Goal: Book appointment/travel/reservation

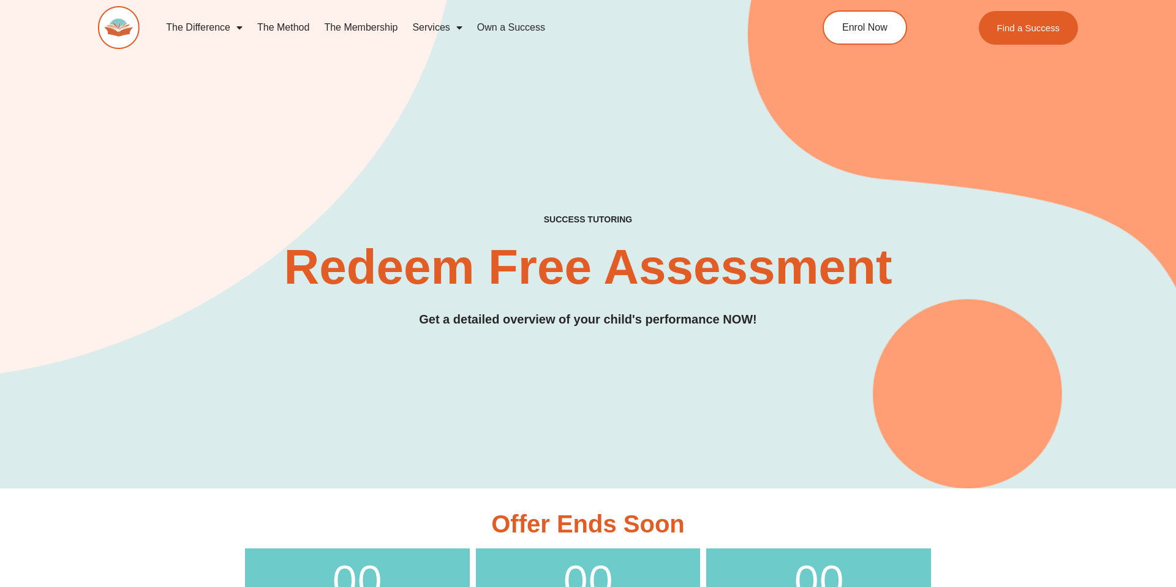
click at [357, 29] on link "The Membership" at bounding box center [361, 27] width 88 height 28
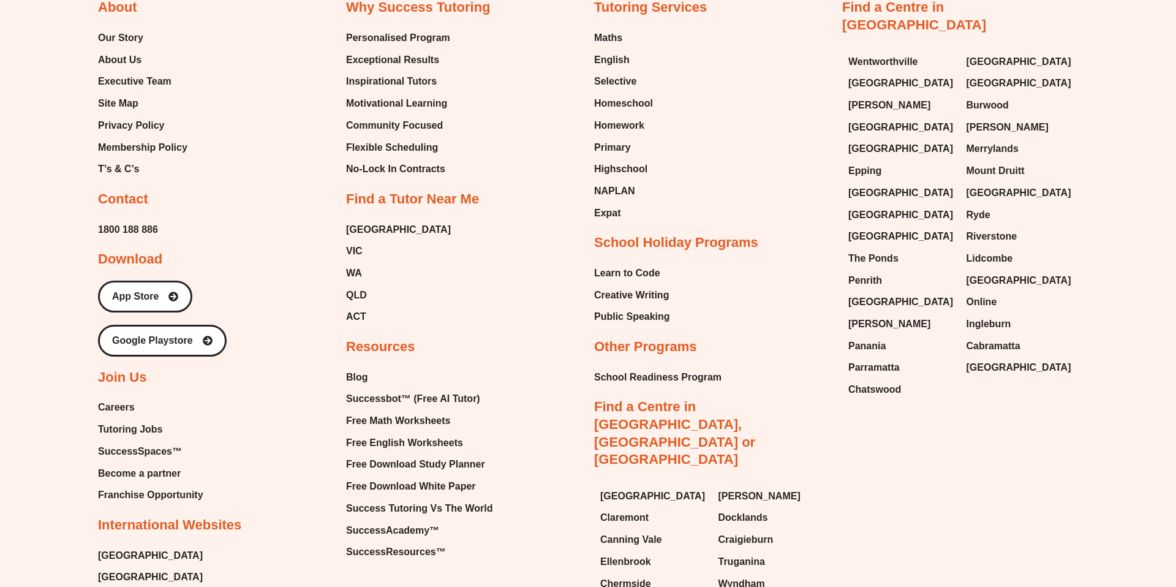
scroll to position [3371, 0]
click at [499, 229] on div "Why Success Tutoring Personalised Program Exceptional Results Inspirational Tut…" at bounding box center [464, 280] width 236 height 562
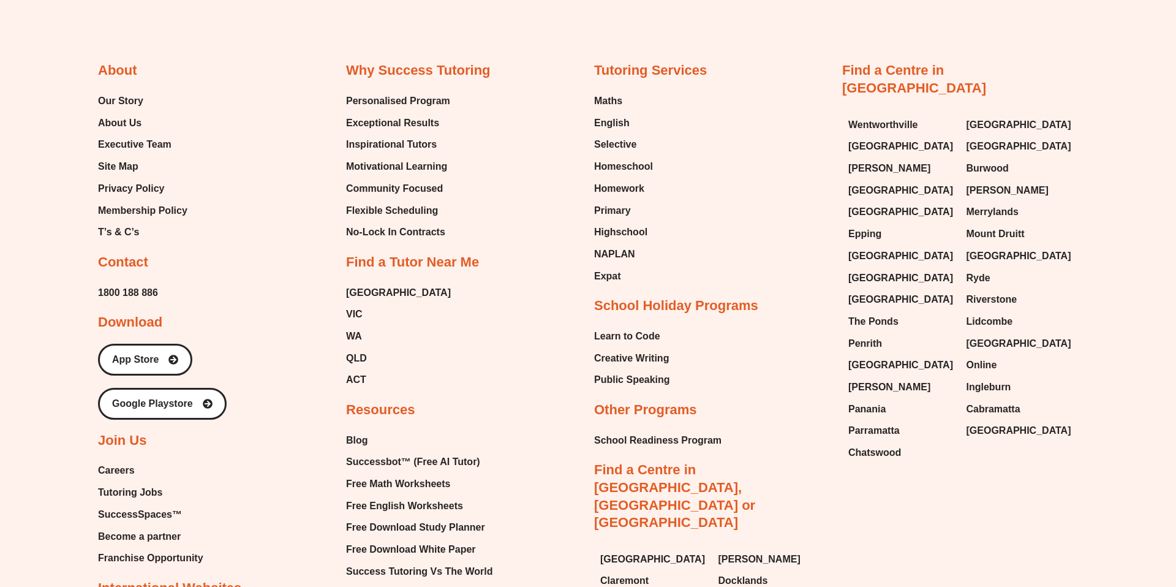
scroll to position [3306, 0]
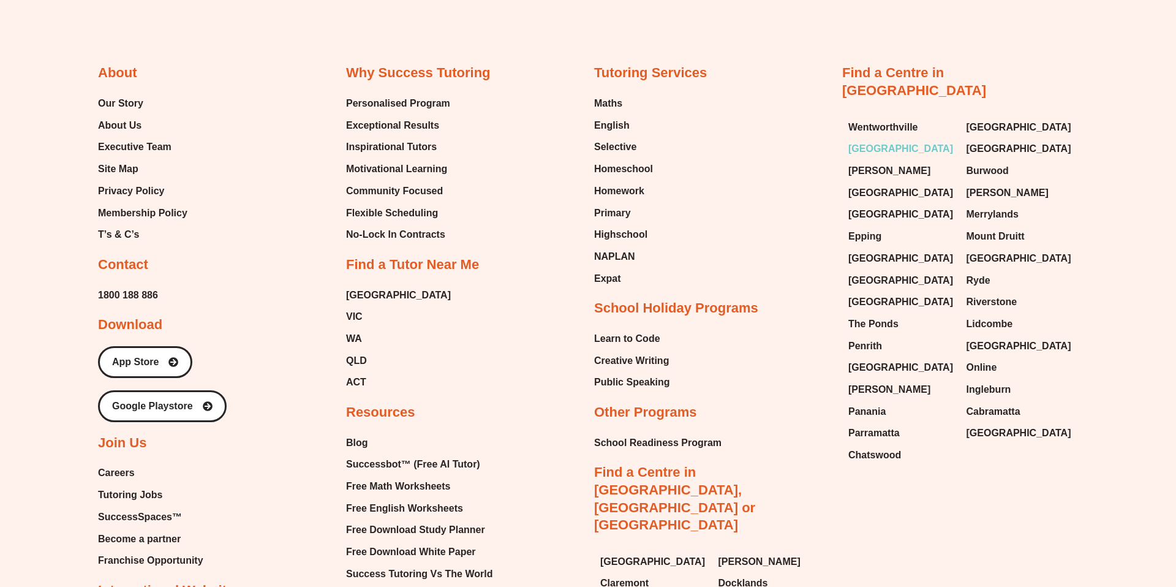
click at [895, 140] on span "[GEOGRAPHIC_DATA]" at bounding box center [900, 149] width 105 height 18
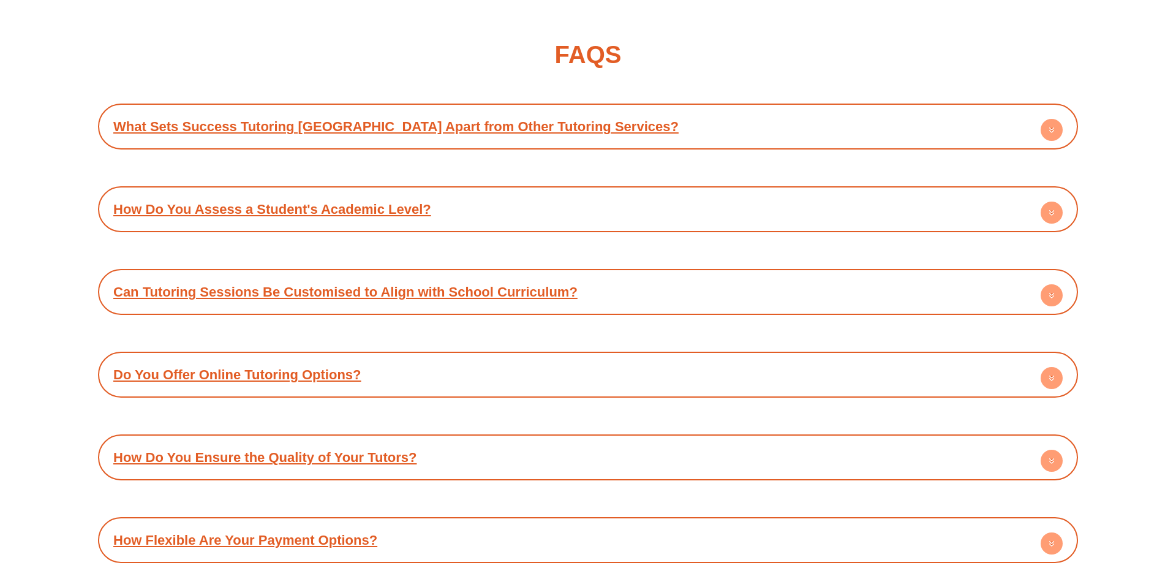
scroll to position [6657, 0]
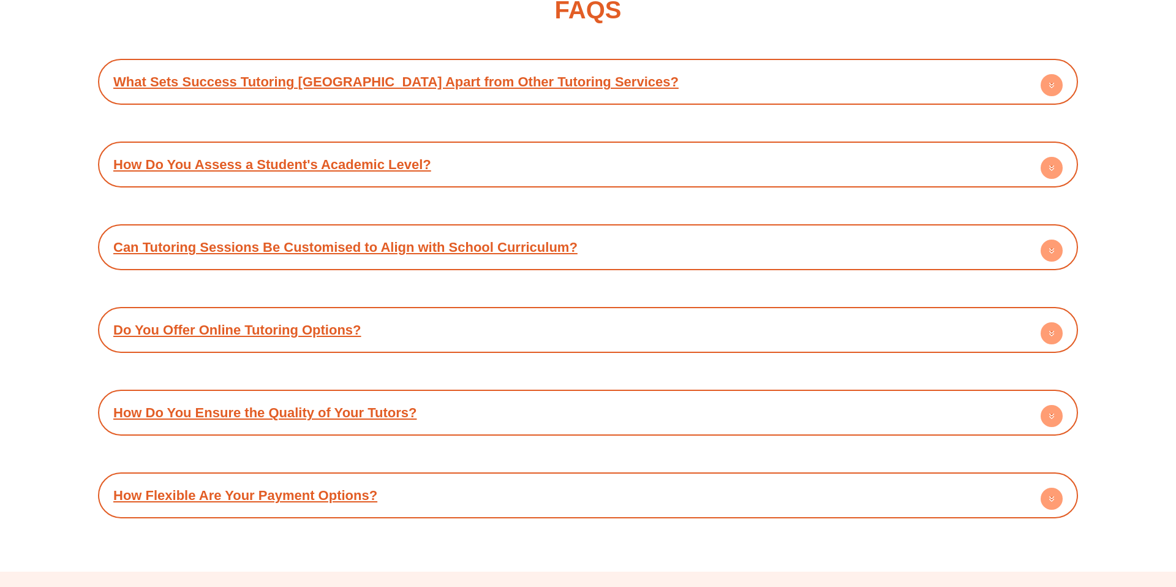
click at [731, 22] on div "FAQS" at bounding box center [588, 10] width 980 height 24
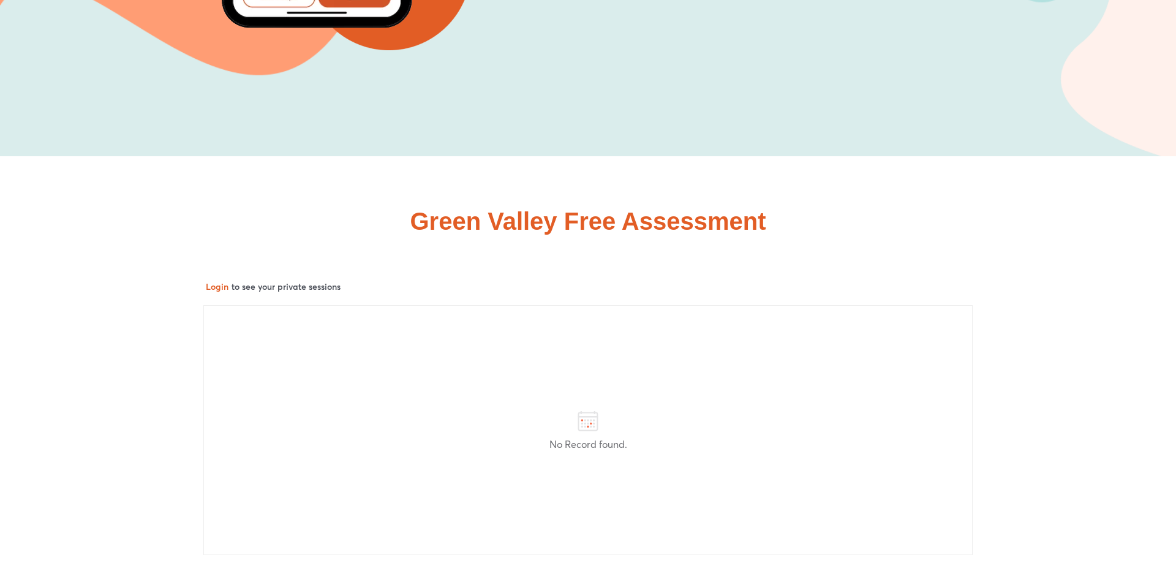
scroll to position [6055, 0]
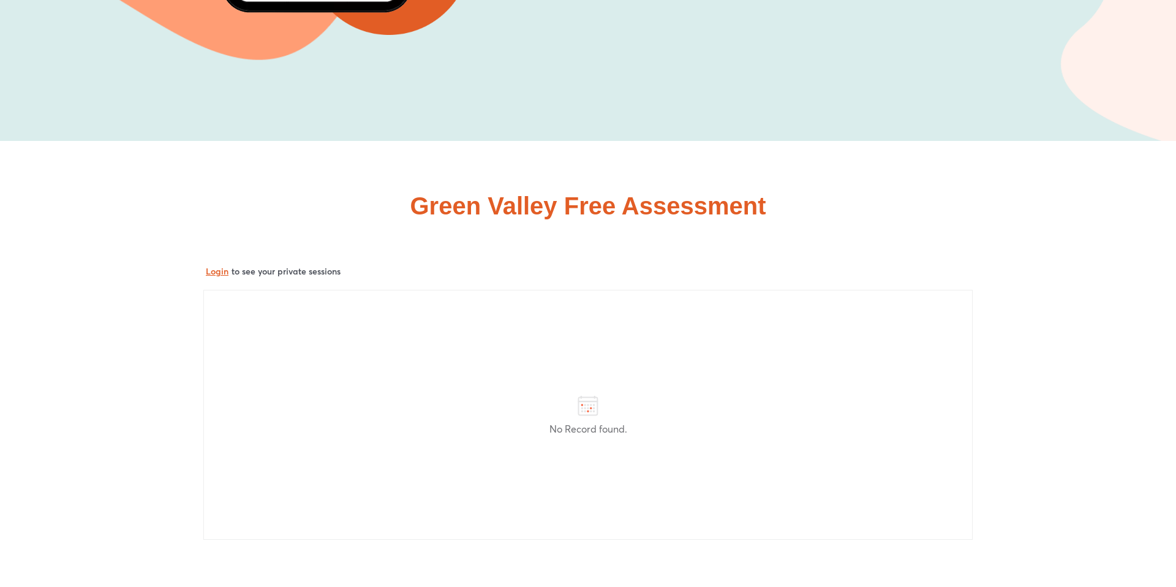
click at [217, 277] on button "Login" at bounding box center [217, 271] width 23 height 12
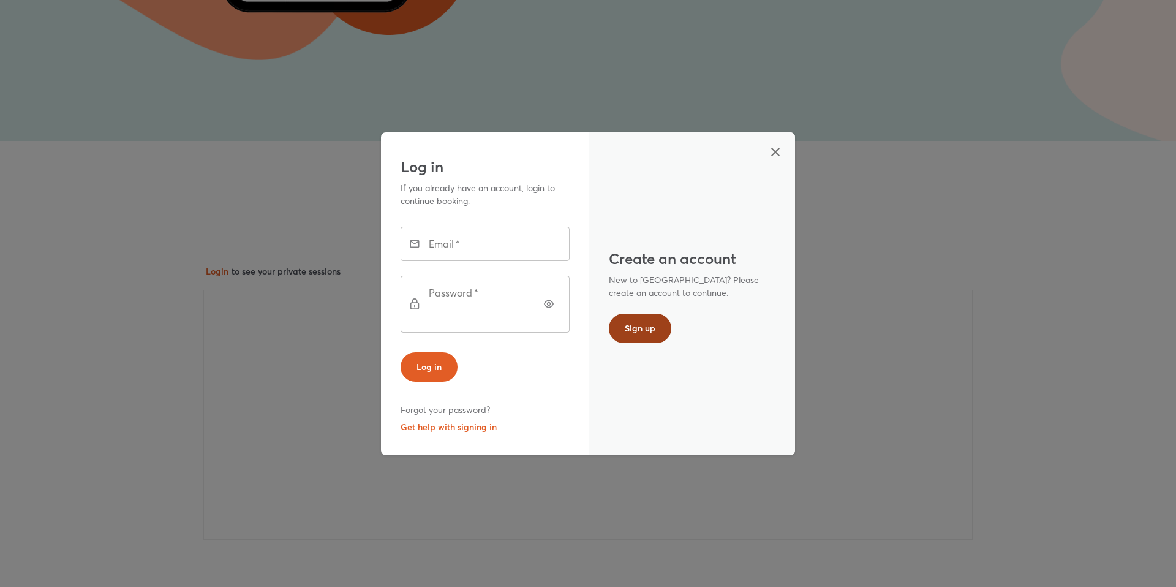
click at [646, 323] on span "Sign up" at bounding box center [640, 328] width 31 height 12
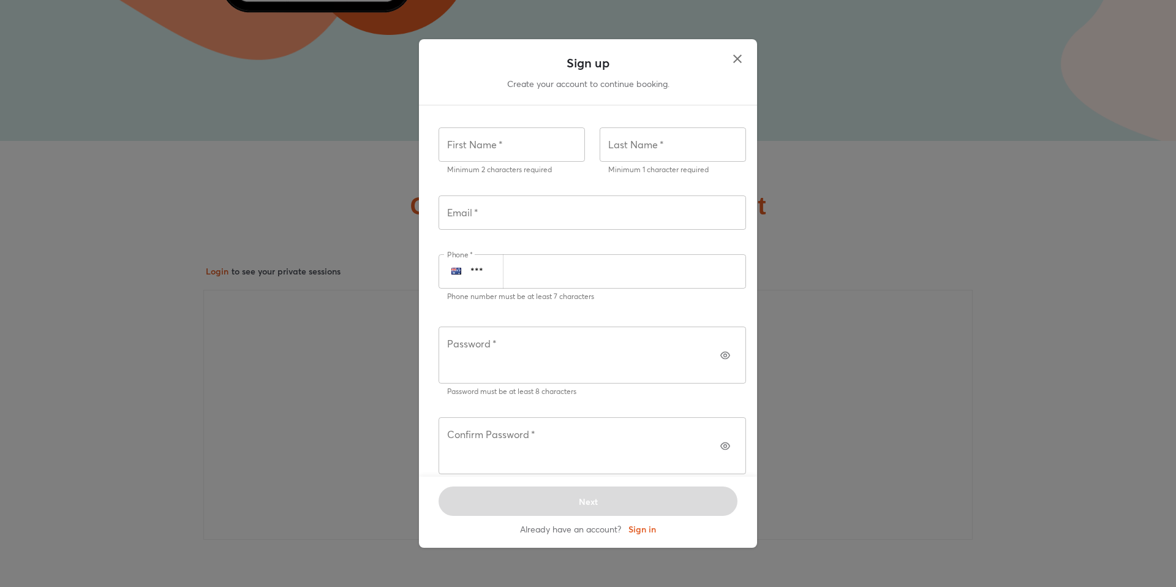
click at [734, 66] on icon "button" at bounding box center [737, 58] width 15 height 15
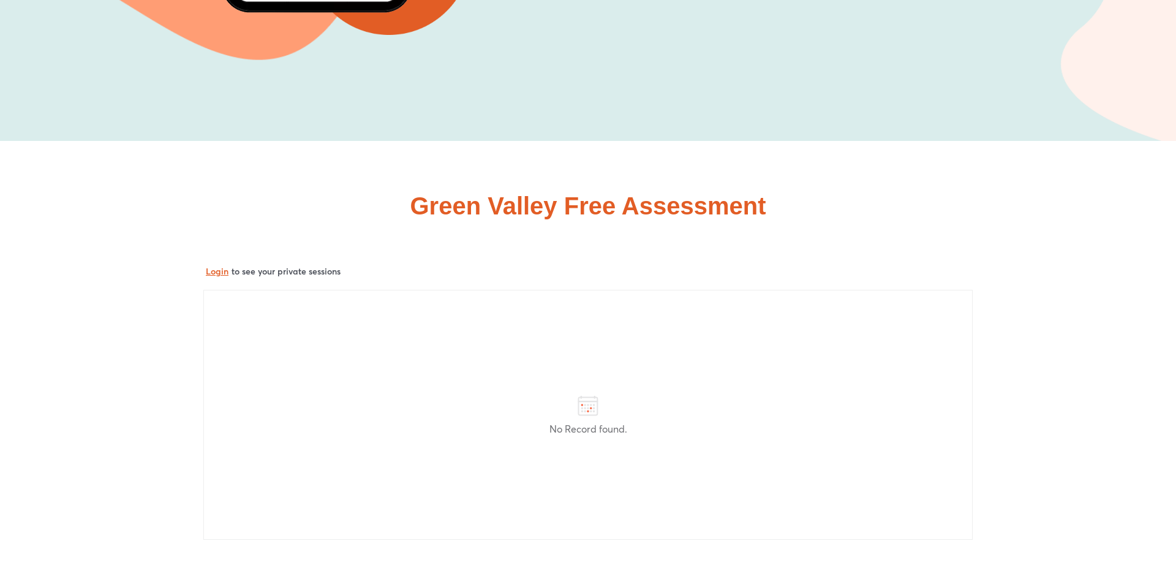
click at [219, 277] on button "Login" at bounding box center [217, 271] width 23 height 12
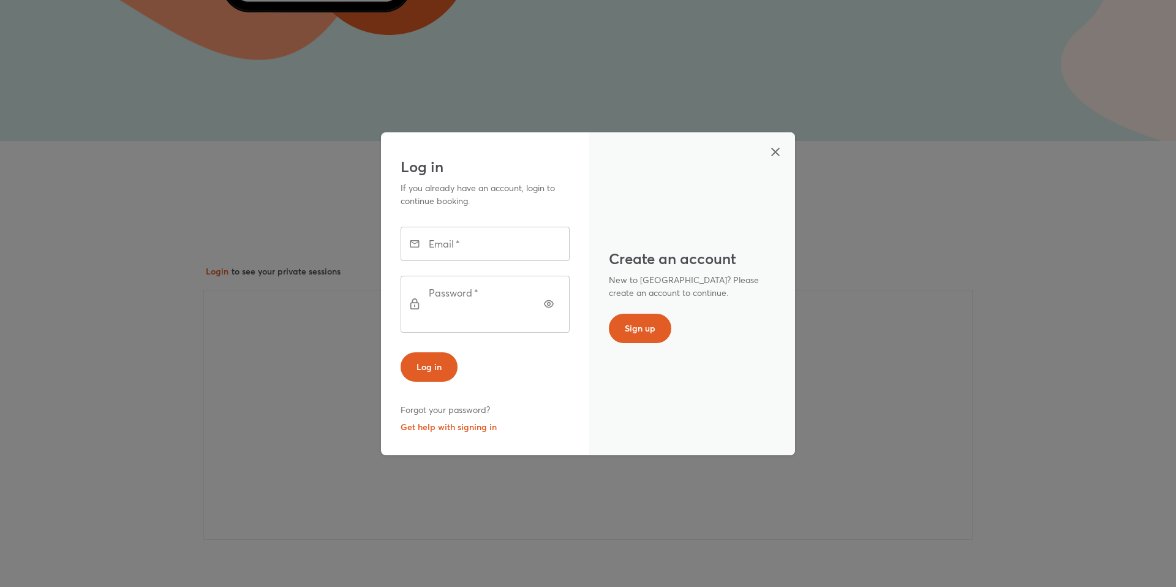
click at [498, 258] on input "text" at bounding box center [501, 244] width 135 height 34
type input "**********"
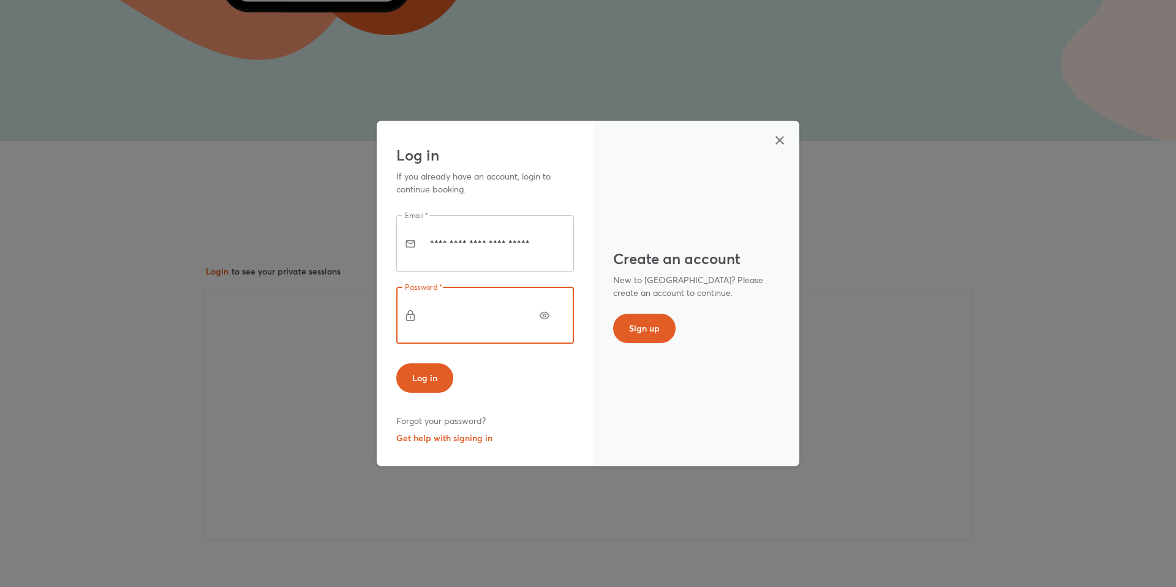
click at [396, 363] on button "Log in" at bounding box center [424, 377] width 57 height 29
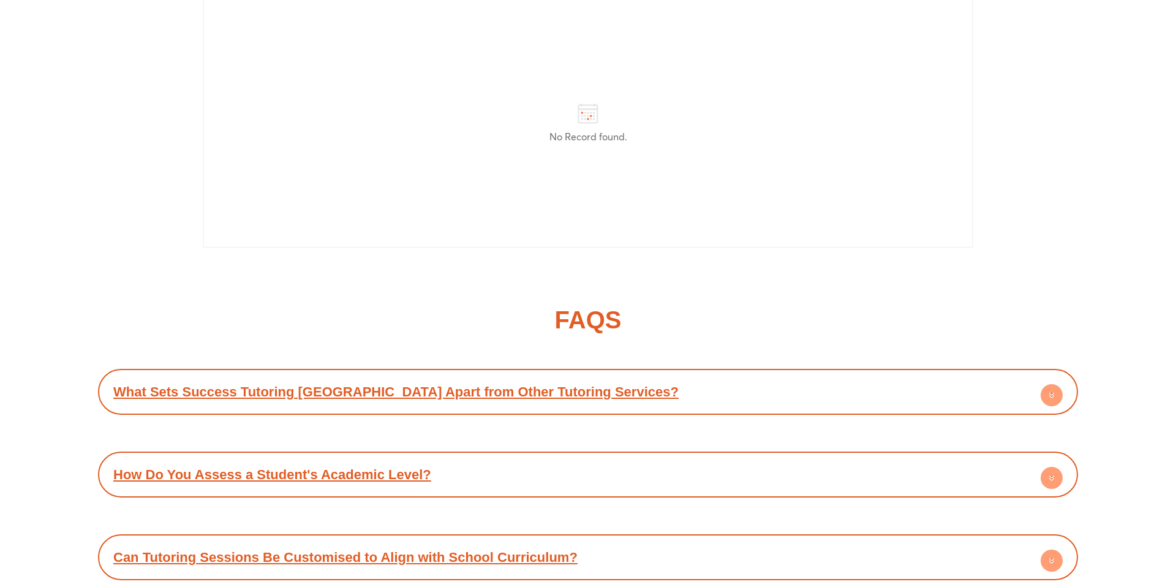
scroll to position [6067, 0]
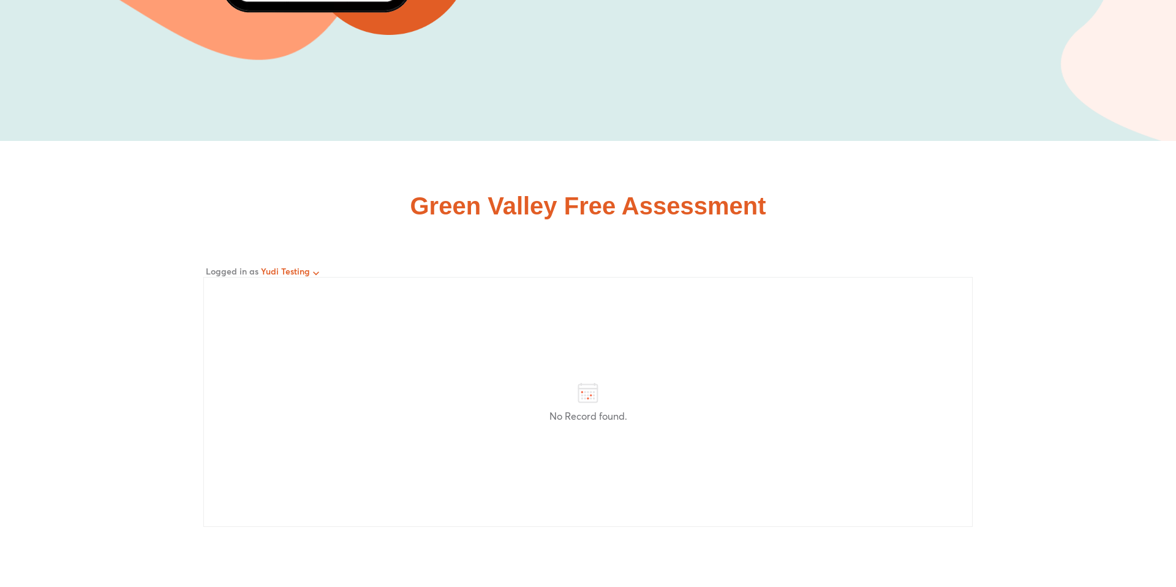
click at [606, 218] on h2 "Green Valley Free Assessment" at bounding box center [588, 206] width 356 height 24
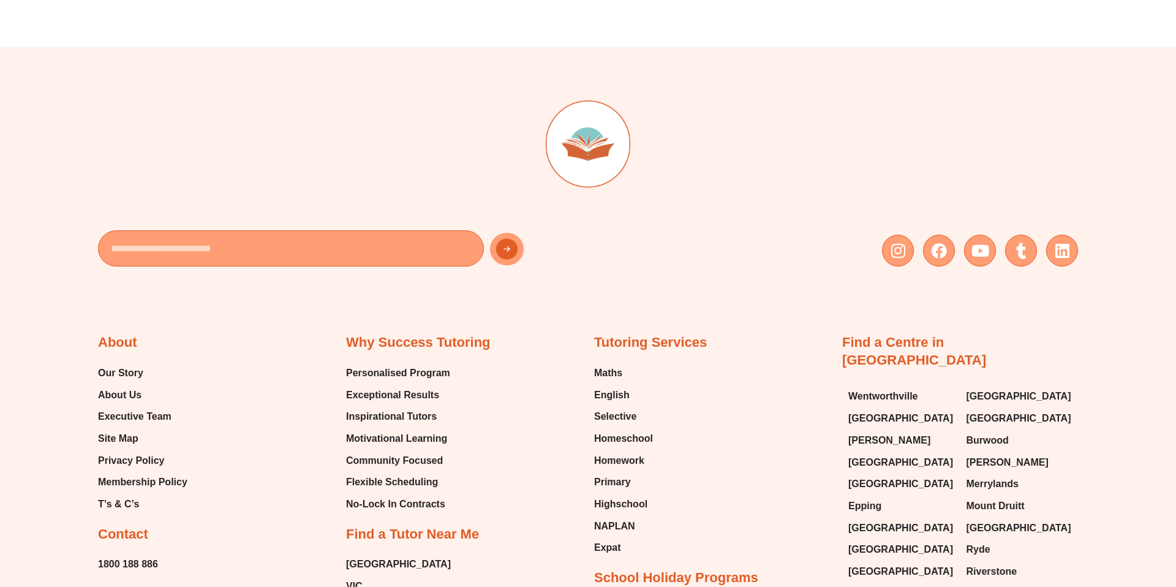
scroll to position [7713, 0]
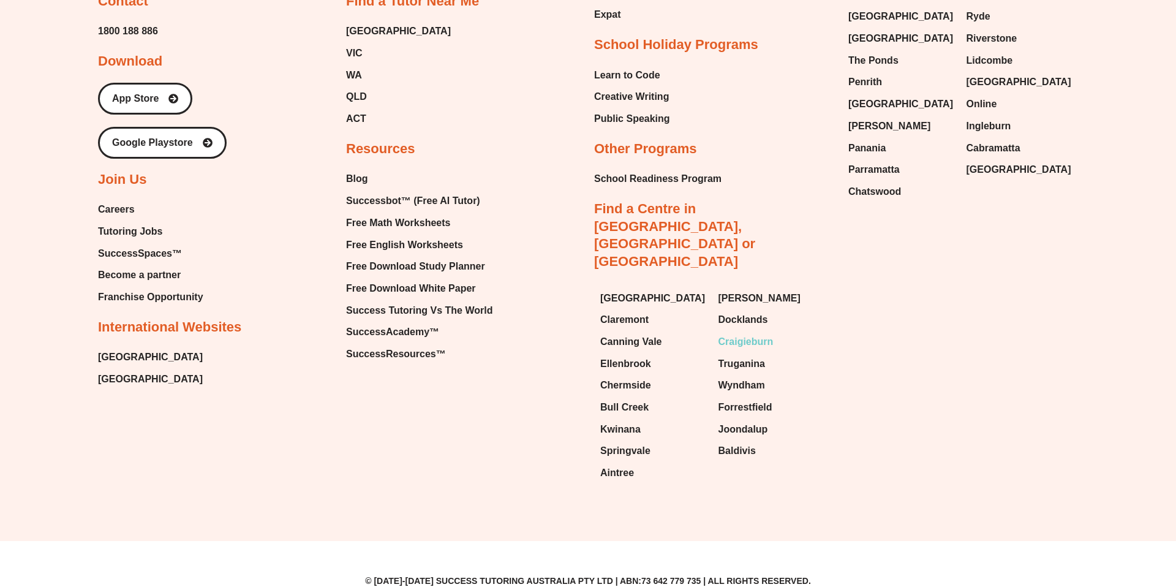
click at [737, 333] on span "Craigieburn" at bounding box center [745, 342] width 55 height 18
click at [870, 101] on span "[GEOGRAPHIC_DATA]" at bounding box center [900, 104] width 105 height 18
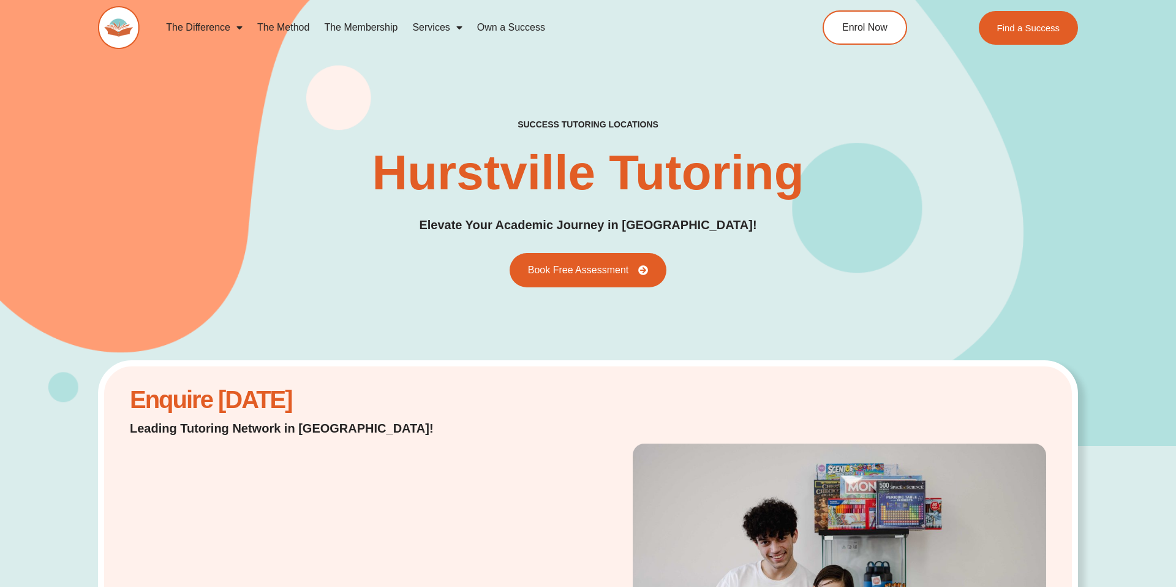
click at [624, 251] on div "success tutoring locations Hurstville Tutoring Elevate Your Academic Journey in…" at bounding box center [588, 203] width 980 height 168
click at [609, 258] on link "Book Free Assessment" at bounding box center [588, 270] width 173 height 38
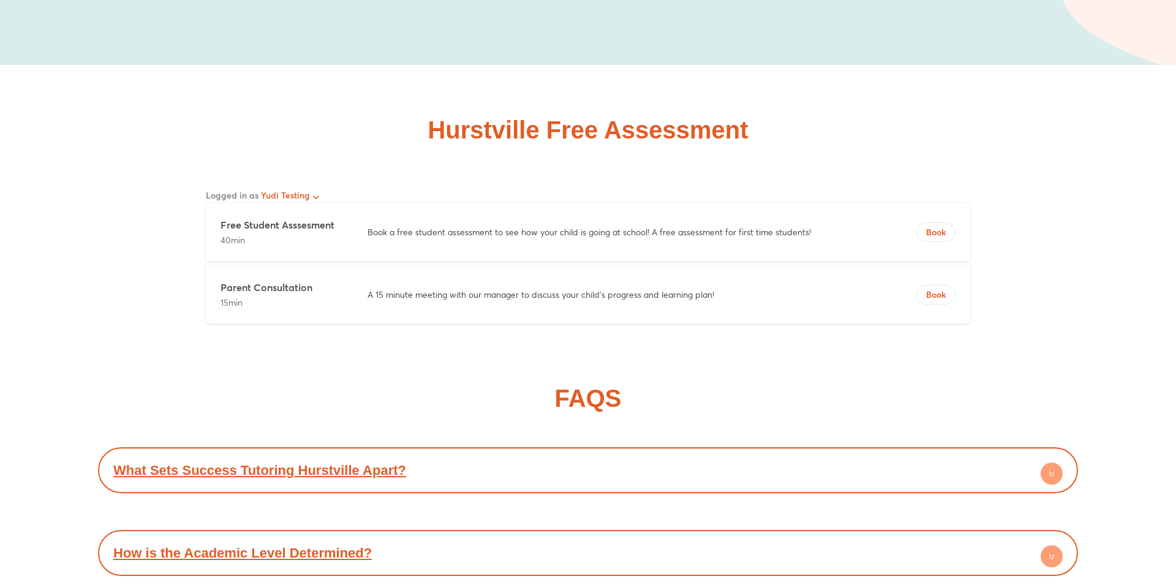
scroll to position [5102, 0]
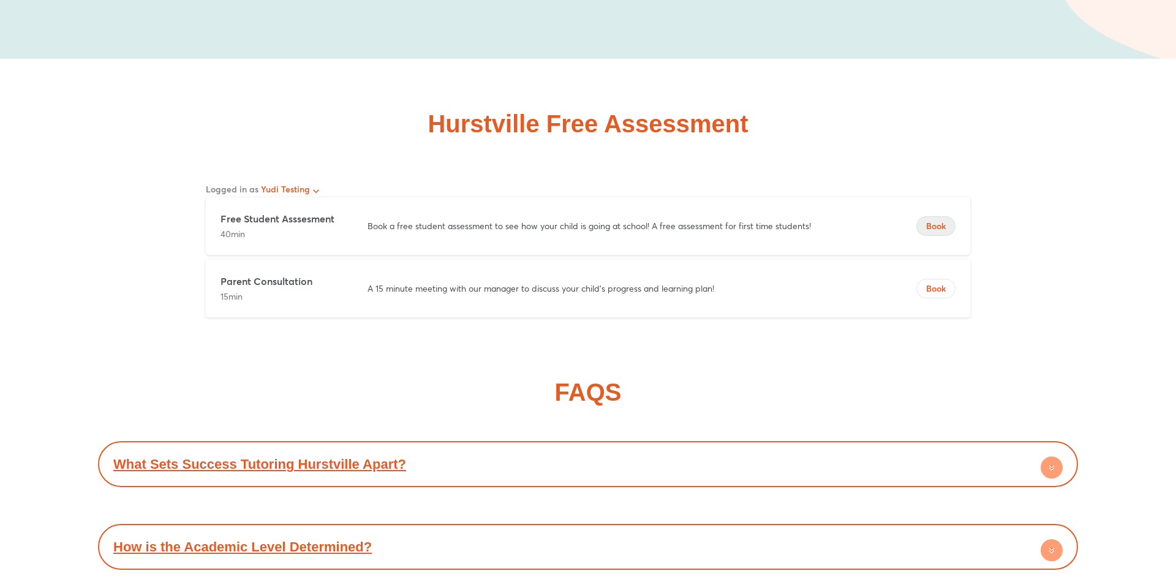
click at [947, 225] on span "Book" at bounding box center [936, 226] width 38 height 12
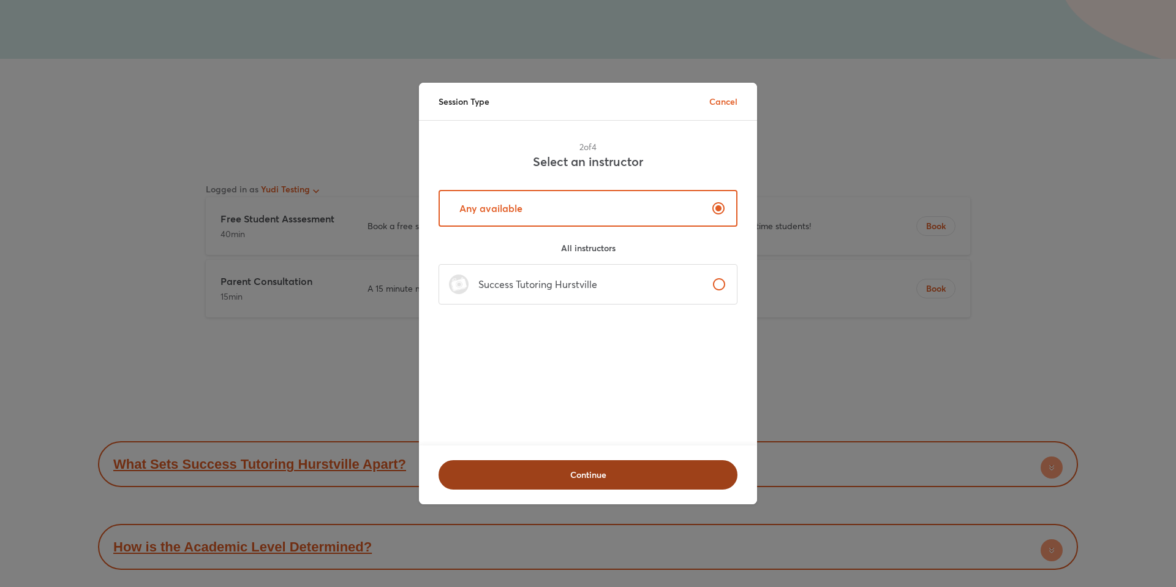
click at [642, 474] on span "Continue" at bounding box center [587, 474] width 267 height 12
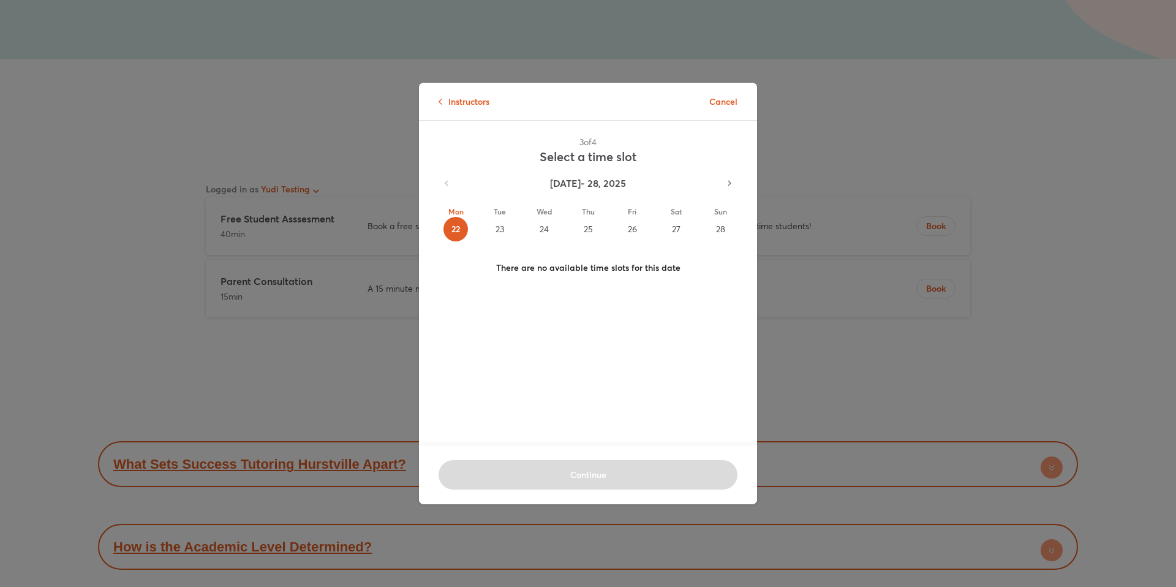
click at [509, 231] on div "23" at bounding box center [499, 229] width 24 height 24
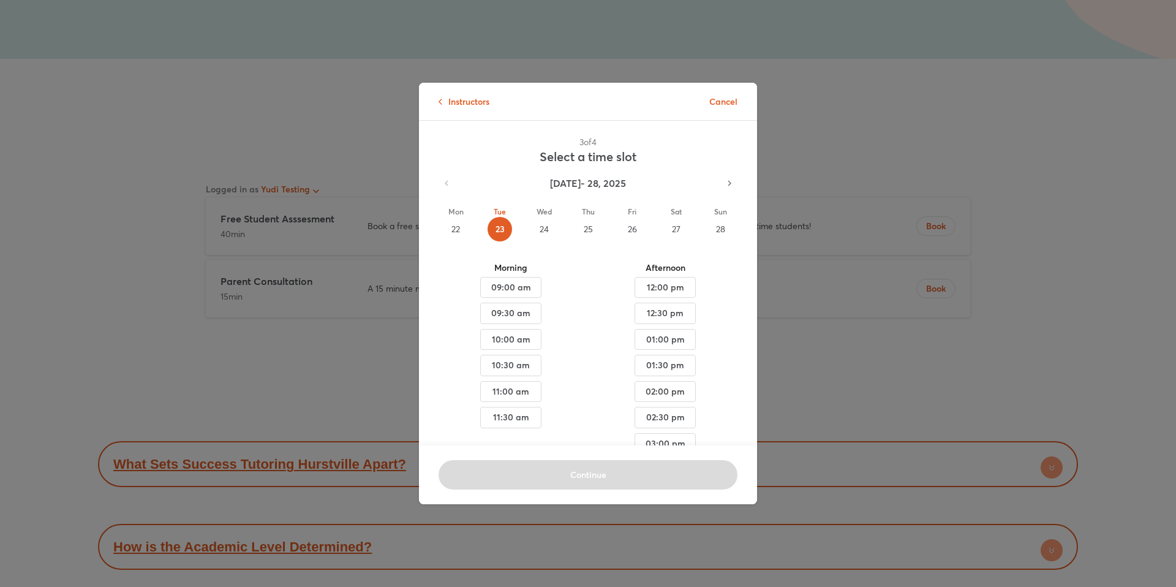
click at [456, 230] on div "22" at bounding box center [455, 229] width 24 height 24
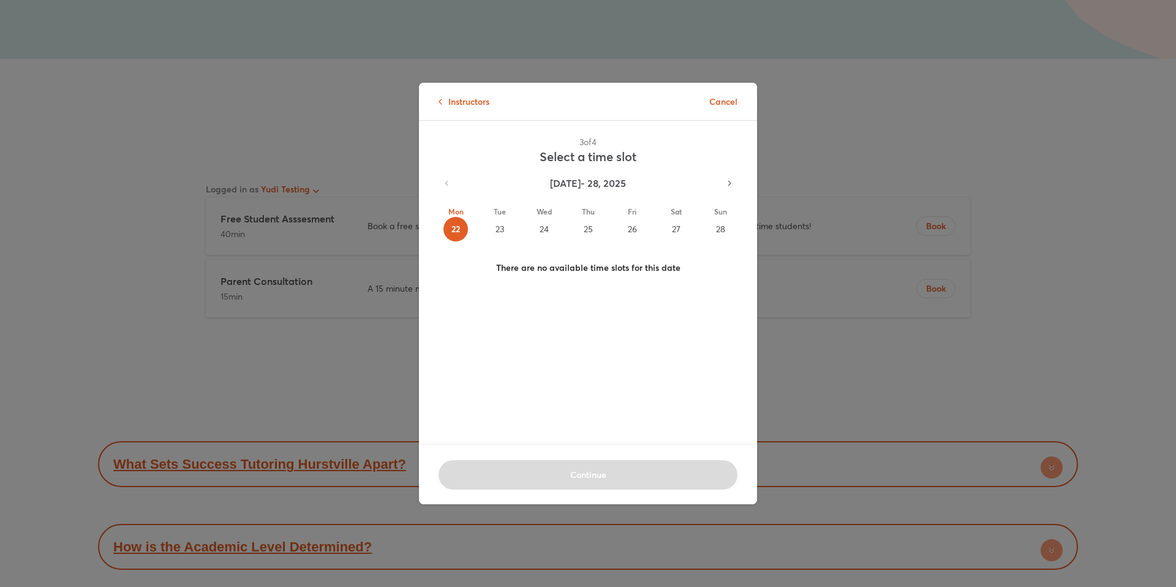
click at [536, 231] on div "24" at bounding box center [544, 229] width 24 height 24
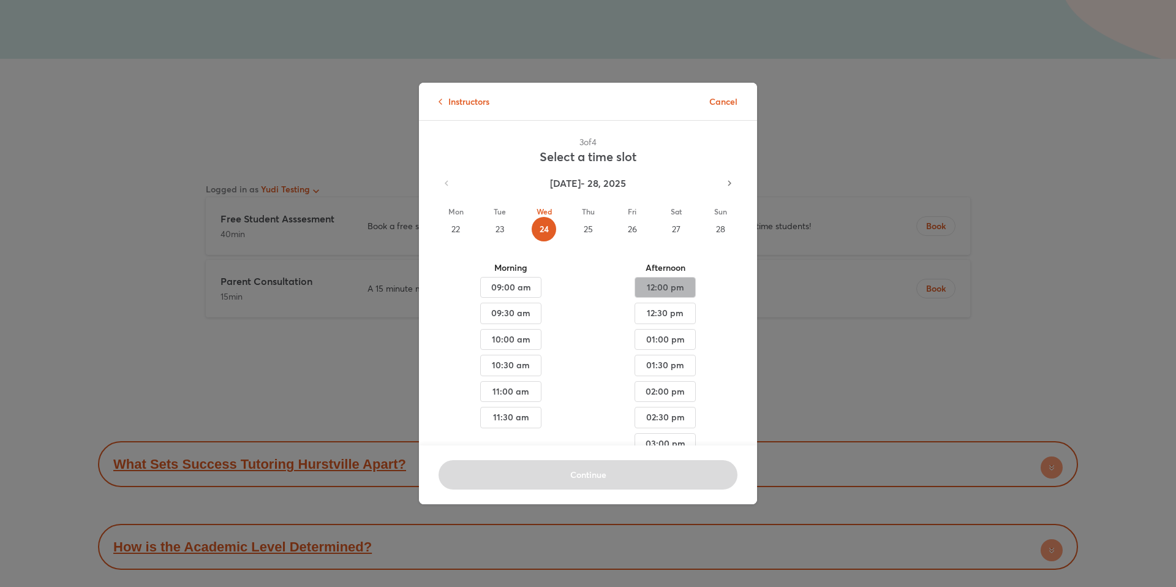
click at [653, 284] on span "12:00 pm" at bounding box center [665, 287] width 40 height 15
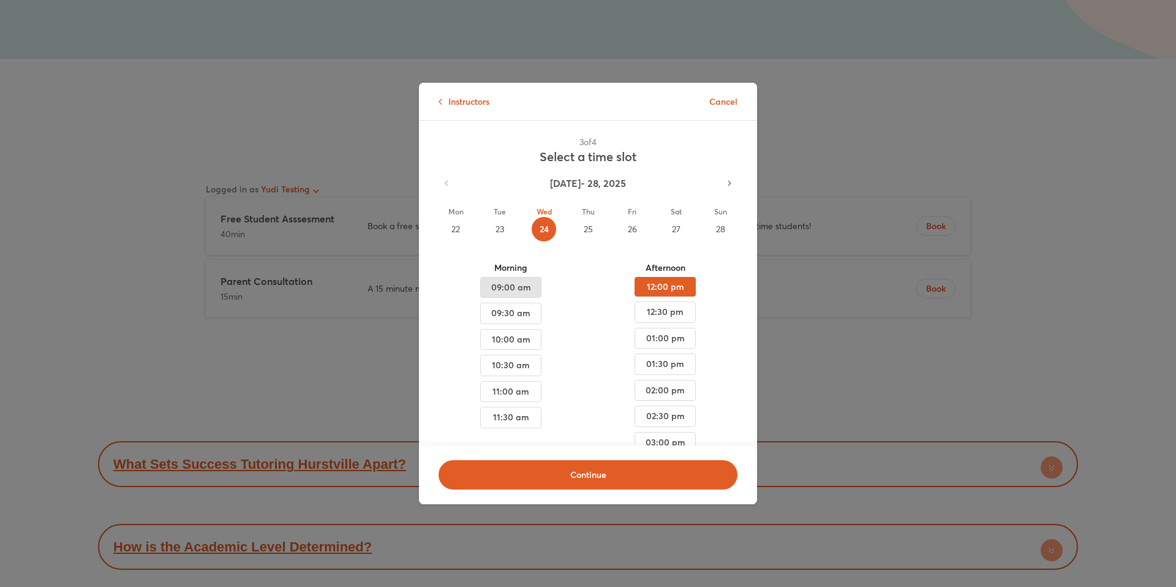
click at [497, 290] on span "09:00 am" at bounding box center [511, 287] width 40 height 15
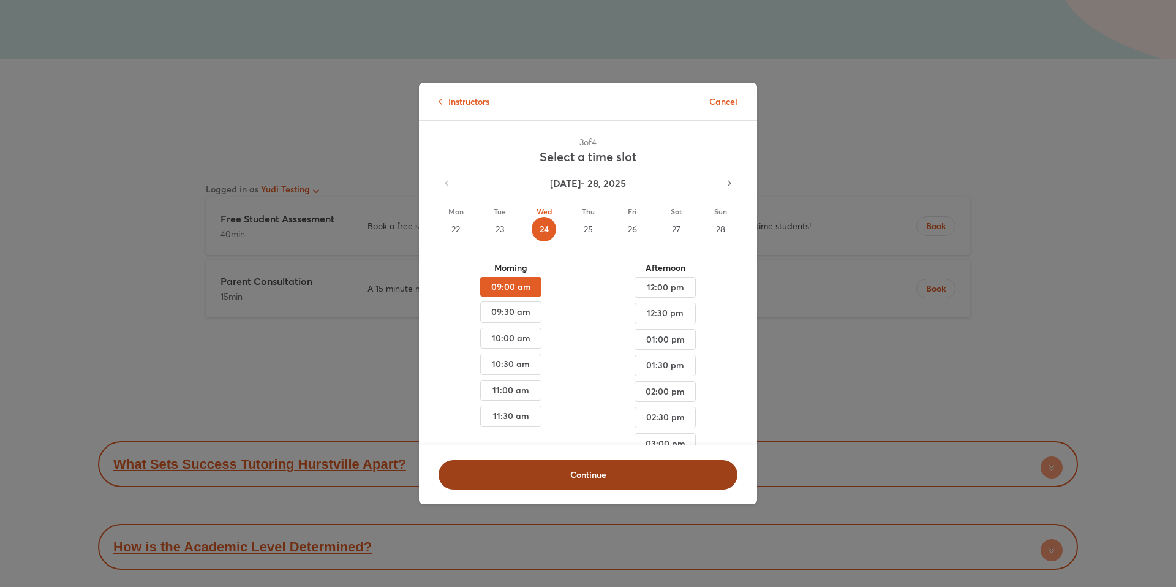
click at [560, 468] on span "Continue" at bounding box center [587, 474] width 267 height 12
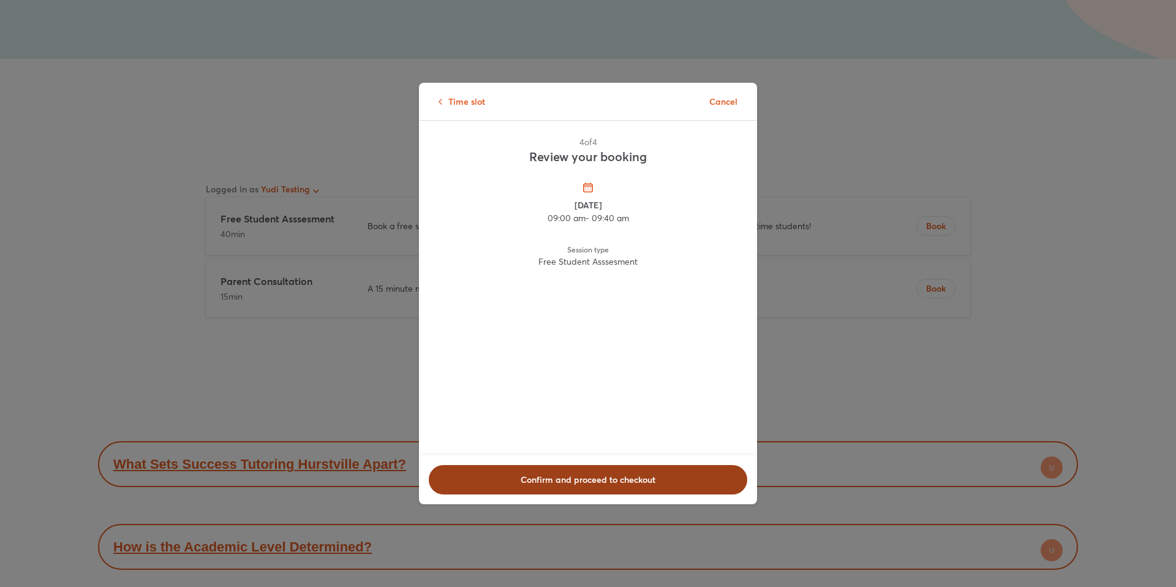
click at [587, 473] on span "Confirm and proceed to checkout" at bounding box center [588, 479] width 287 height 12
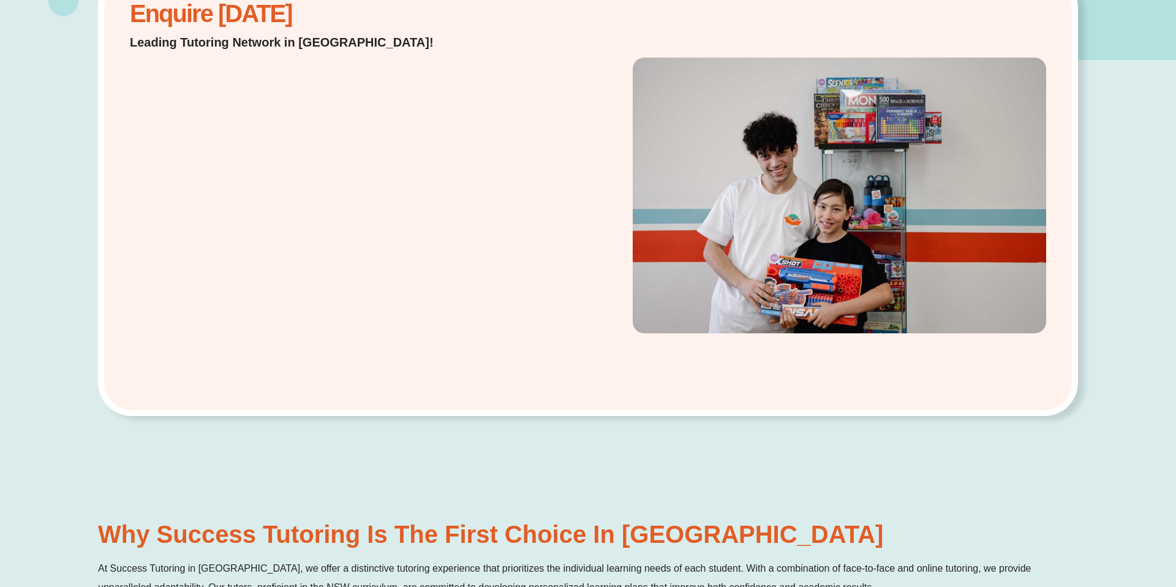
scroll to position [0, 0]
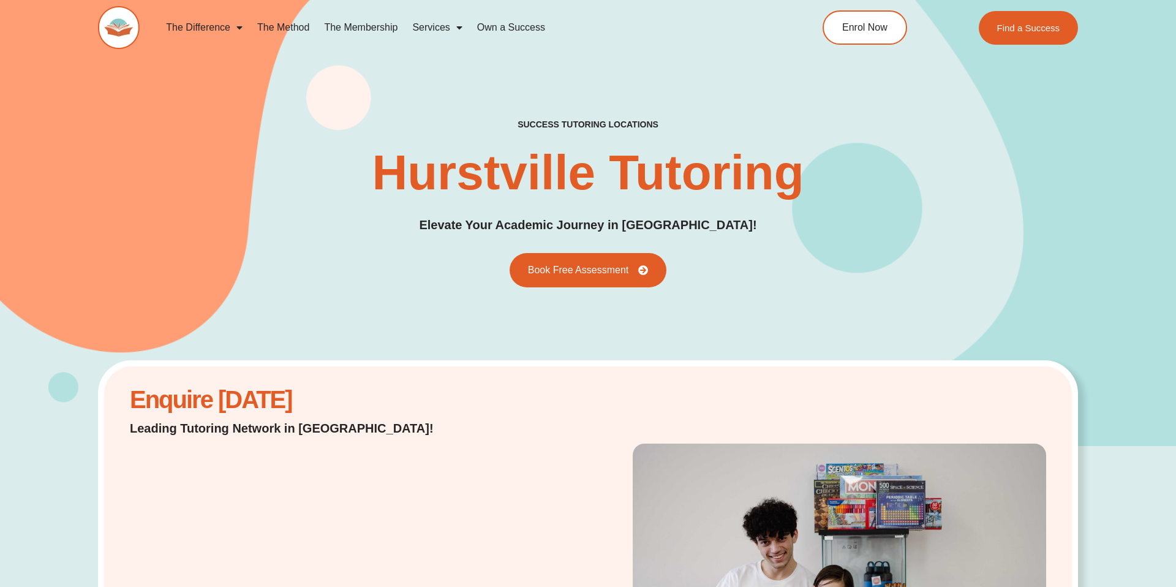
click at [122, 27] on img at bounding box center [119, 27] width 42 height 43
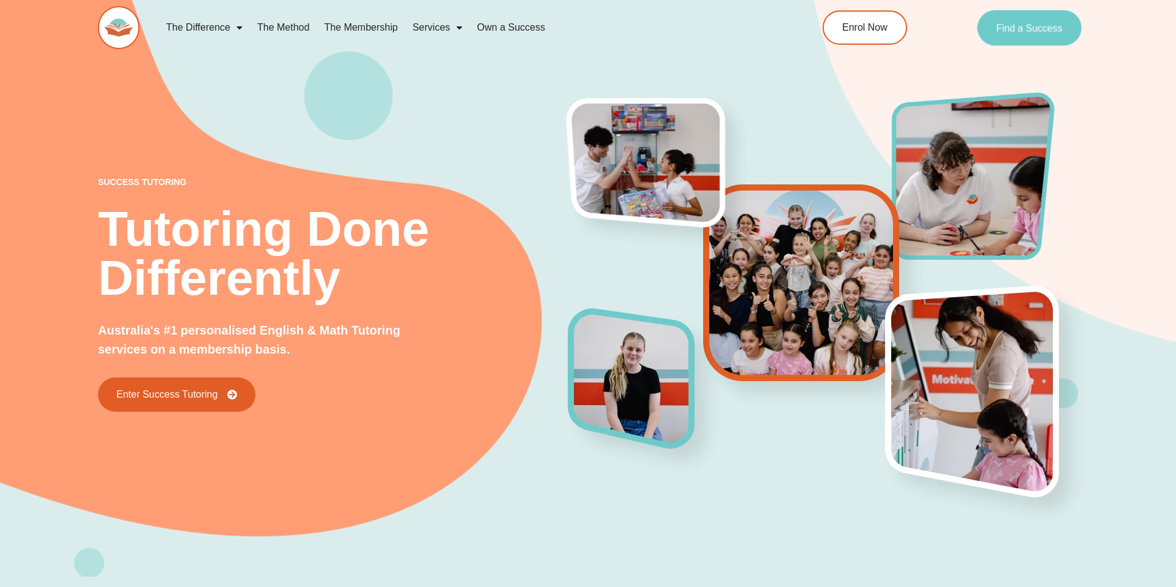
click at [1006, 23] on span "Find a Success" at bounding box center [1029, 28] width 66 height 10
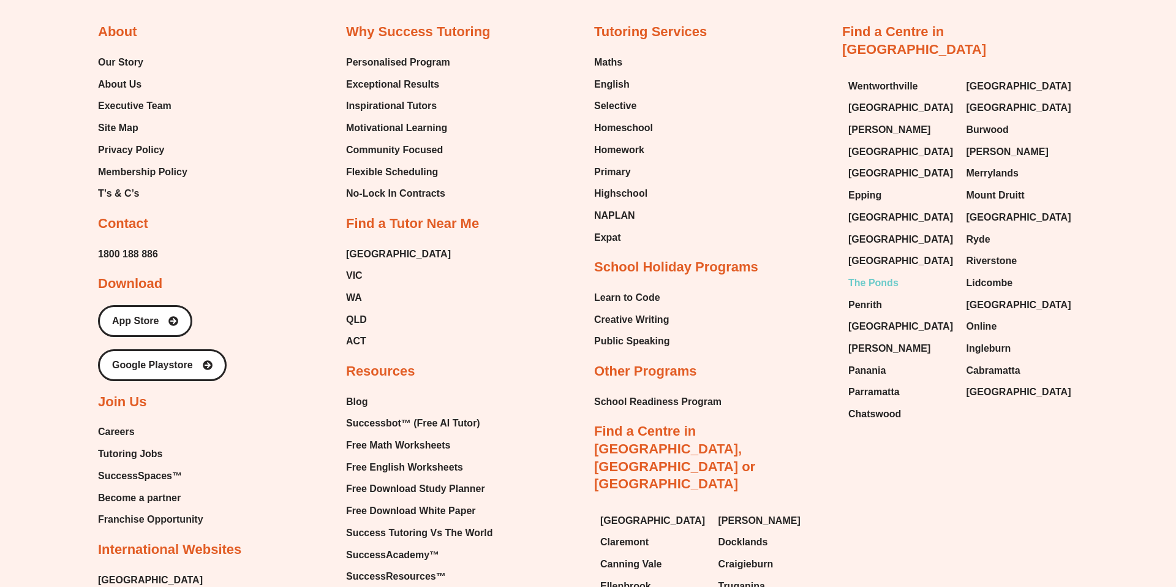
scroll to position [5786, 0]
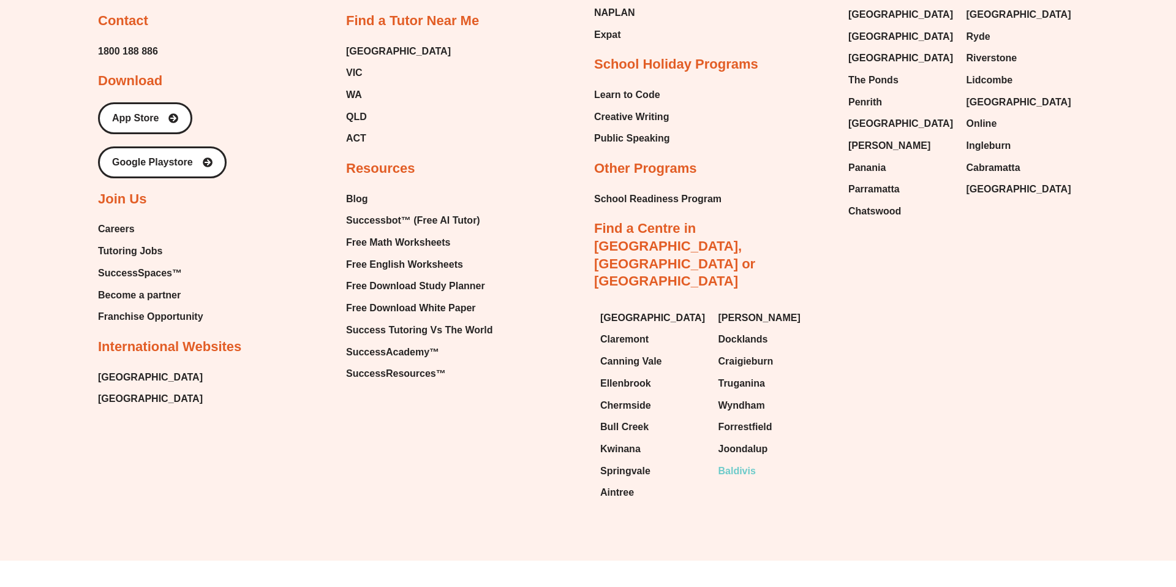
click at [737, 462] on span "Baldivis" at bounding box center [736, 471] width 37 height 18
click at [738, 462] on span "Baldivis" at bounding box center [736, 471] width 37 height 18
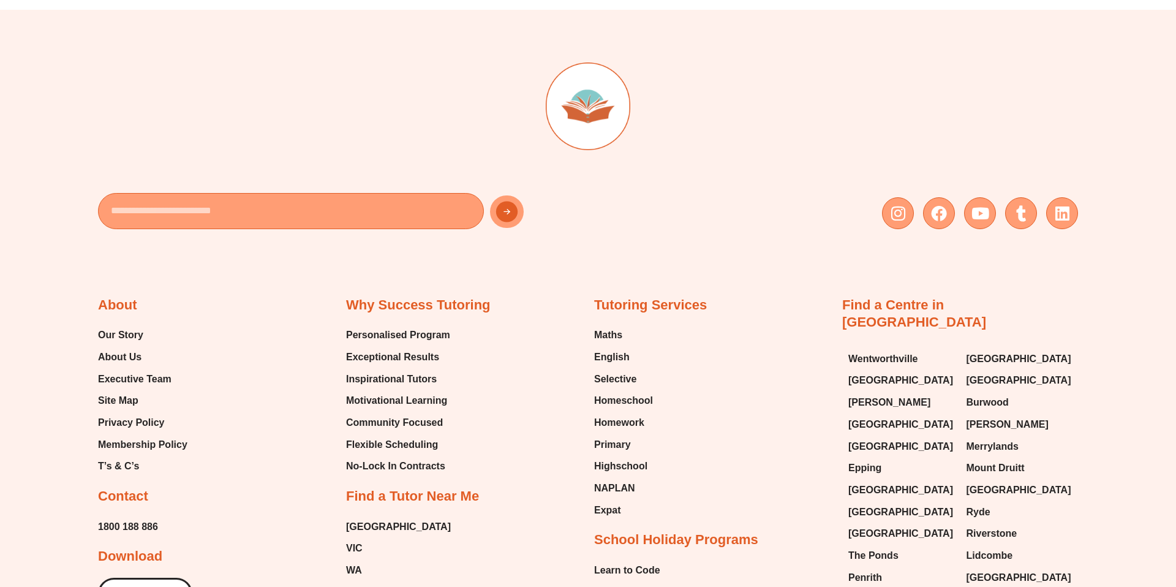
scroll to position [5981, 0]
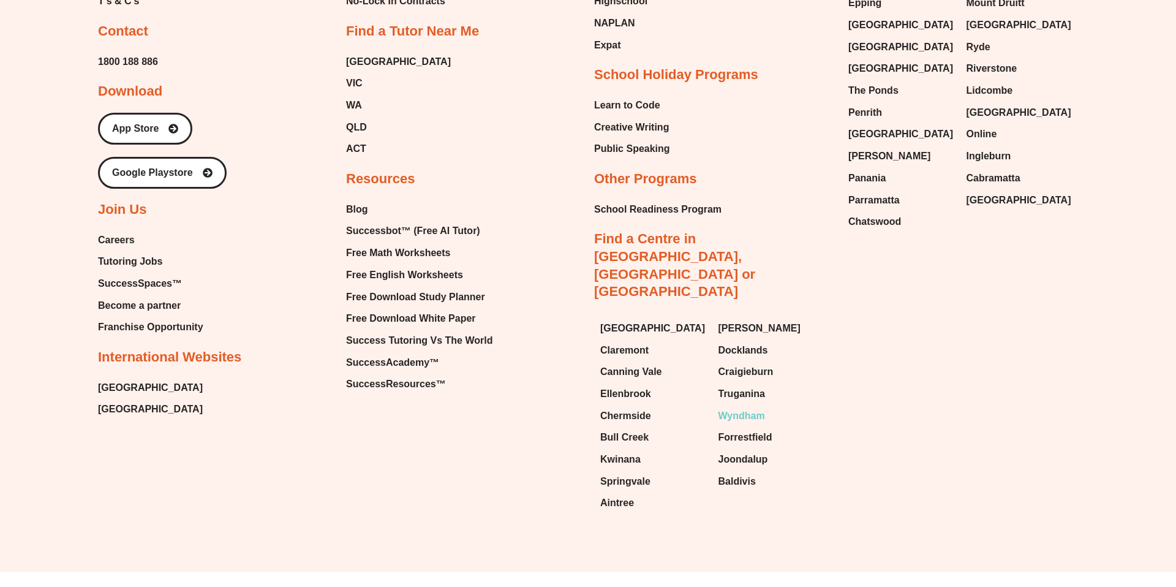
click at [739, 407] on span "Wyndham" at bounding box center [741, 416] width 47 height 18
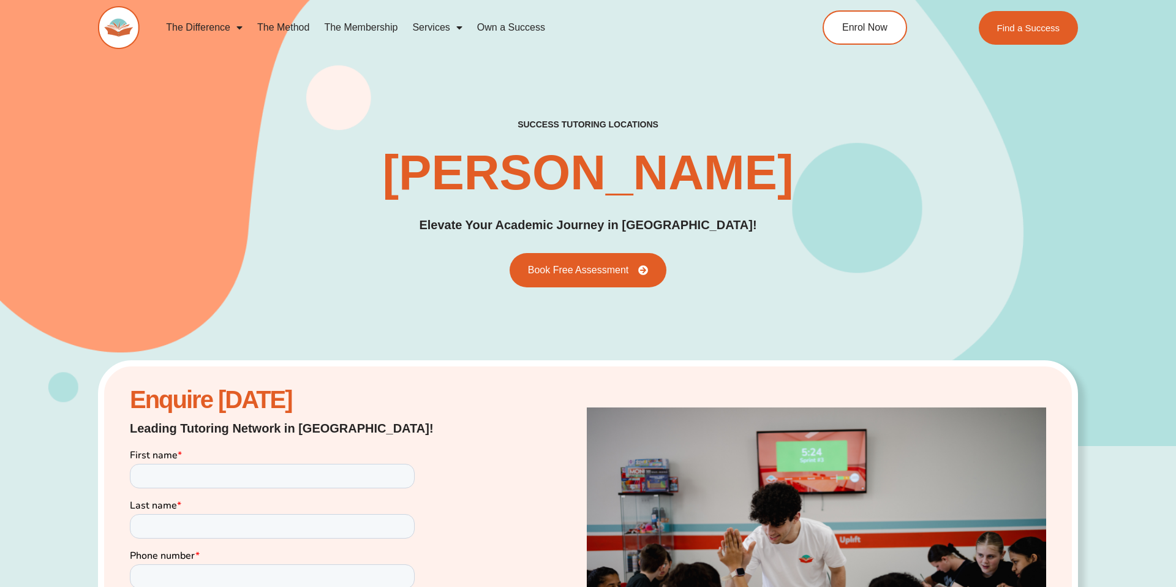
scroll to position [6689, 0]
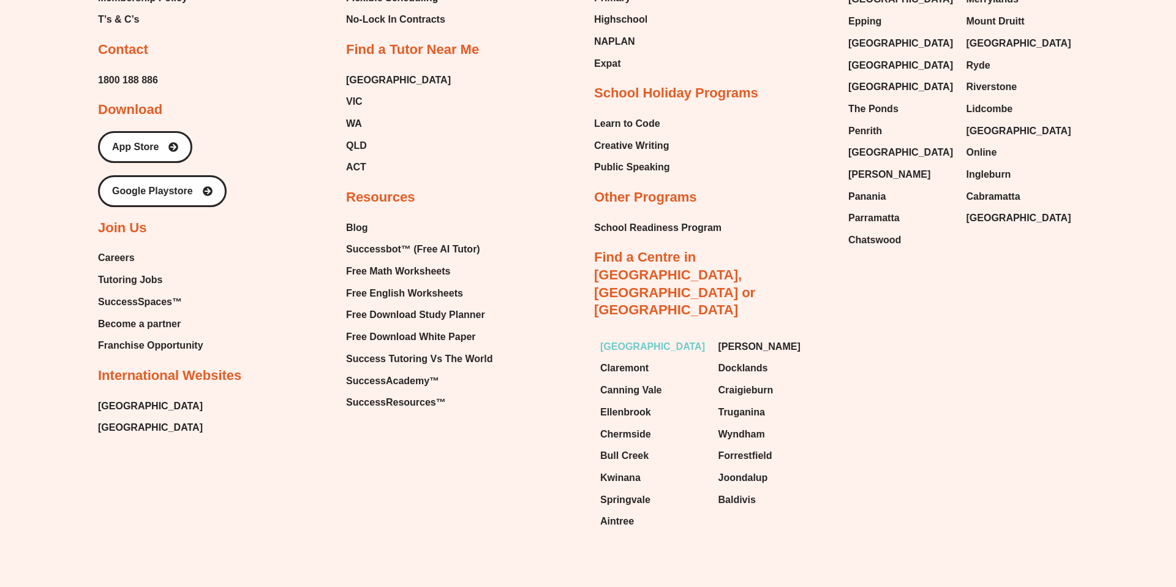
click at [634, 337] on span "[GEOGRAPHIC_DATA]" at bounding box center [652, 346] width 105 height 18
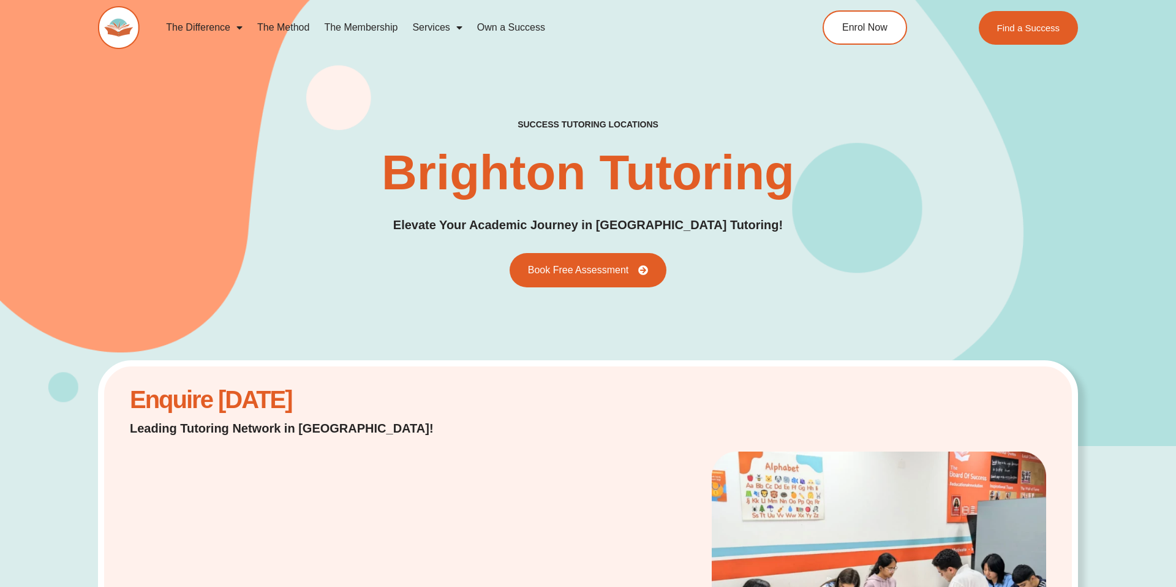
scroll to position [7277, 0]
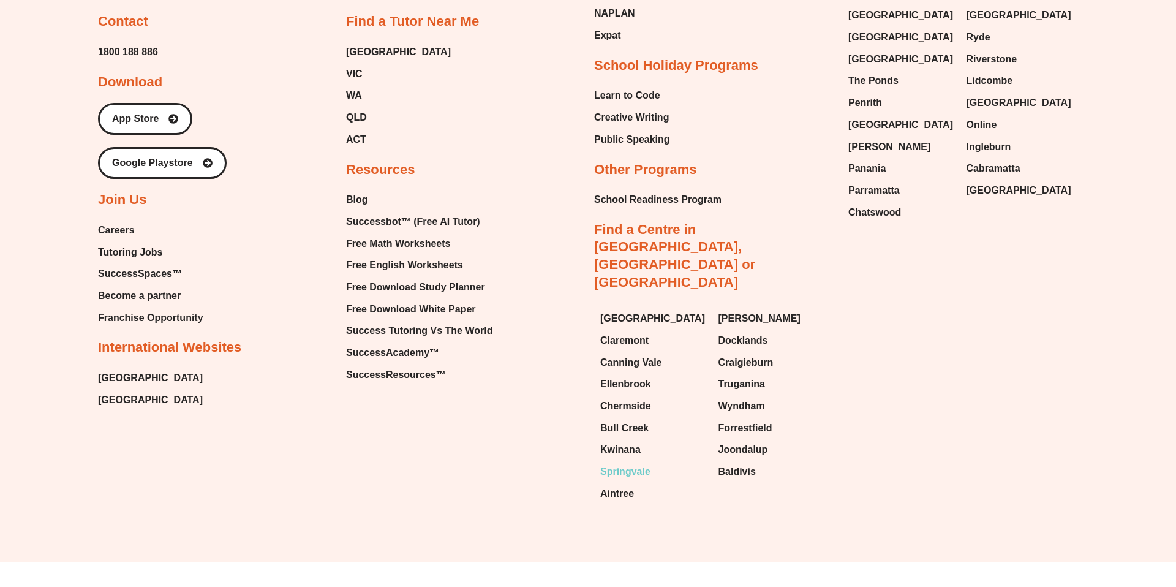
click at [609, 462] on span "Springvale" at bounding box center [625, 471] width 50 height 18
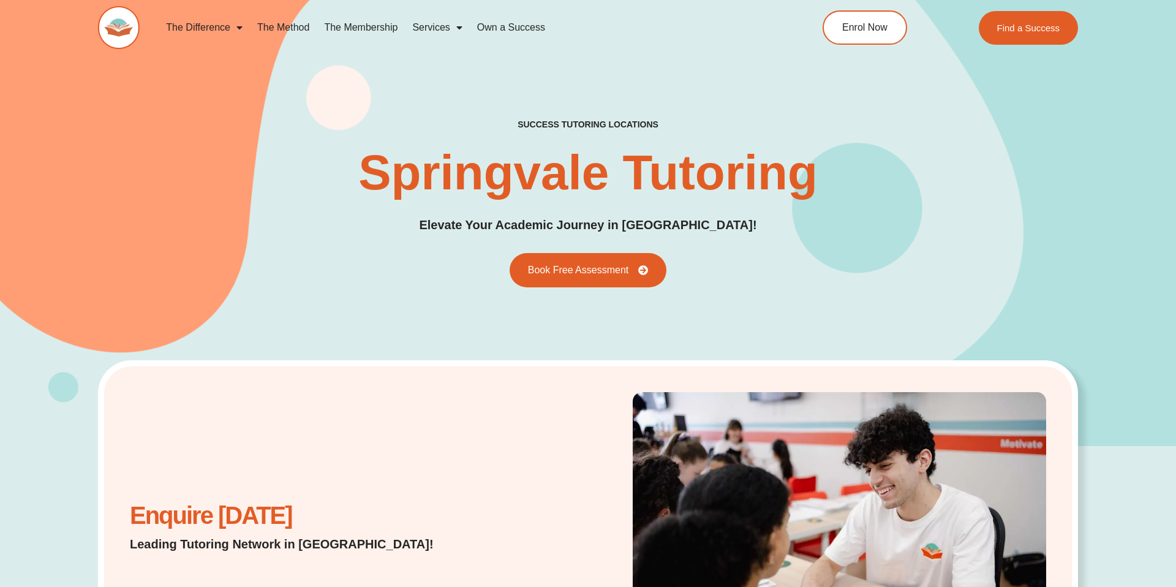
scroll to position [8329, 0]
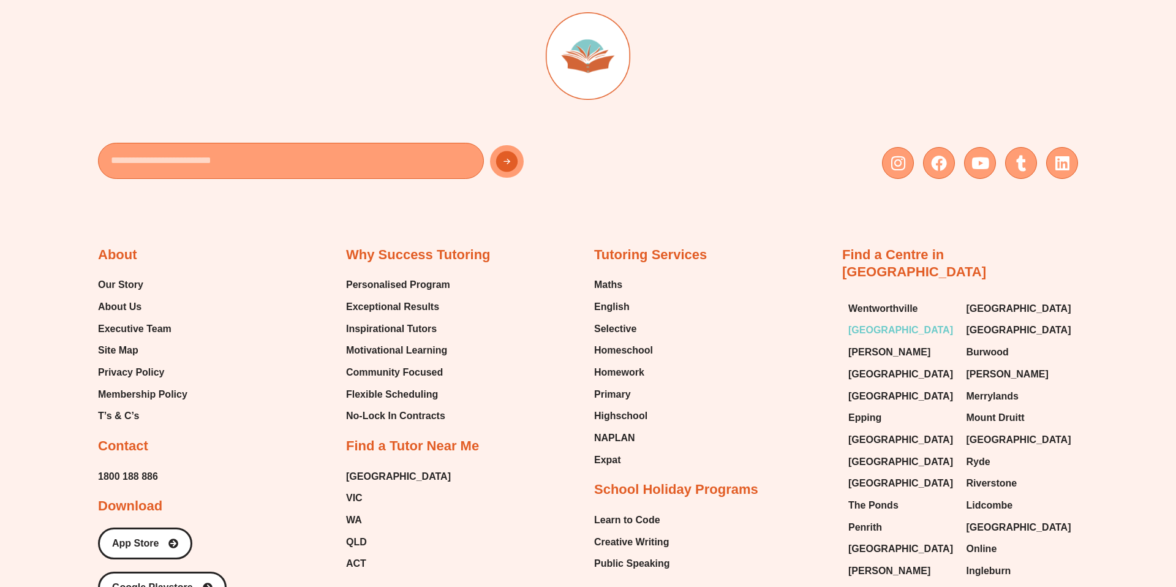
click at [876, 321] on span "[GEOGRAPHIC_DATA]" at bounding box center [900, 330] width 105 height 18
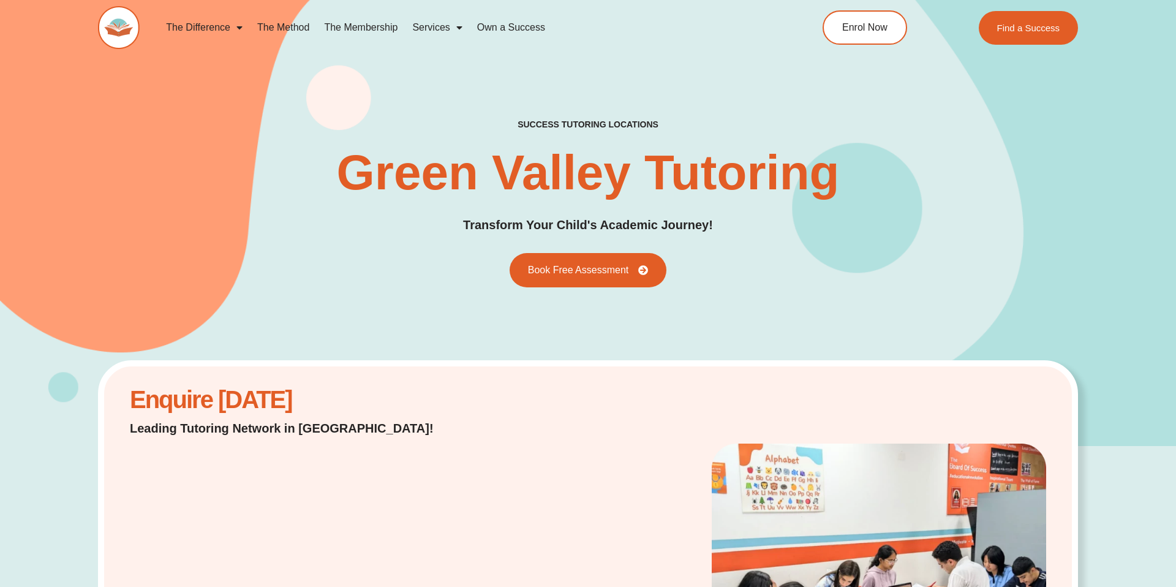
click at [835, 167] on h1 "Green Valley Tutoring" at bounding box center [588, 172] width 503 height 49
click at [595, 268] on span "Book Free Assessment" at bounding box center [577, 270] width 111 height 11
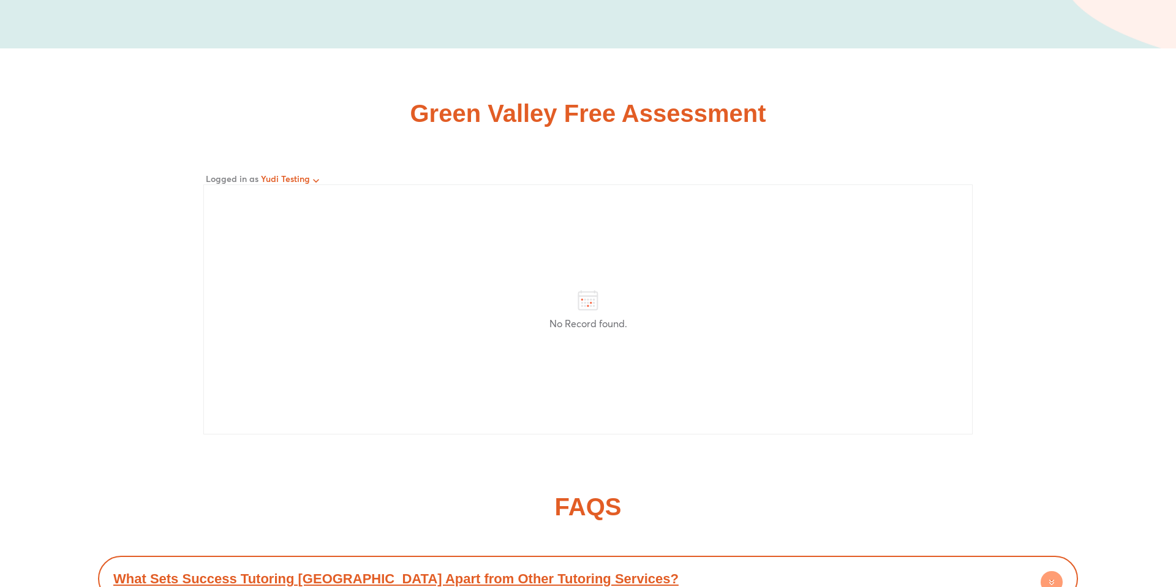
scroll to position [6158, 0]
click at [298, 186] on span "Yudi Testing" at bounding box center [285, 180] width 49 height 12
click at [312, 188] on icon "button" at bounding box center [316, 182] width 12 height 12
click at [287, 216] on li "Log out" at bounding box center [265, 222] width 113 height 22
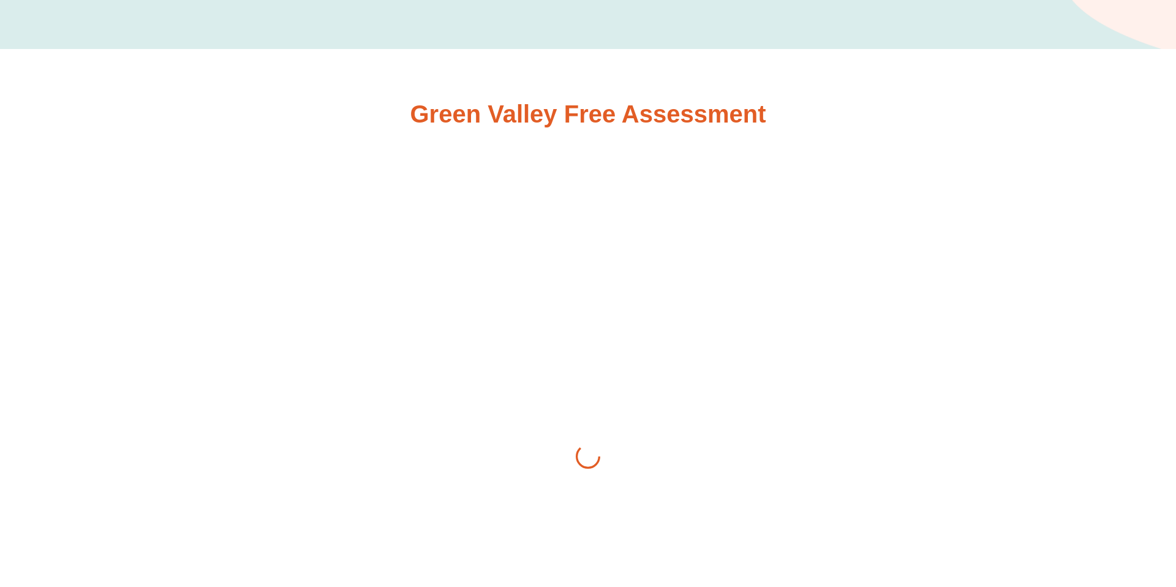
scroll to position [6147, 0]
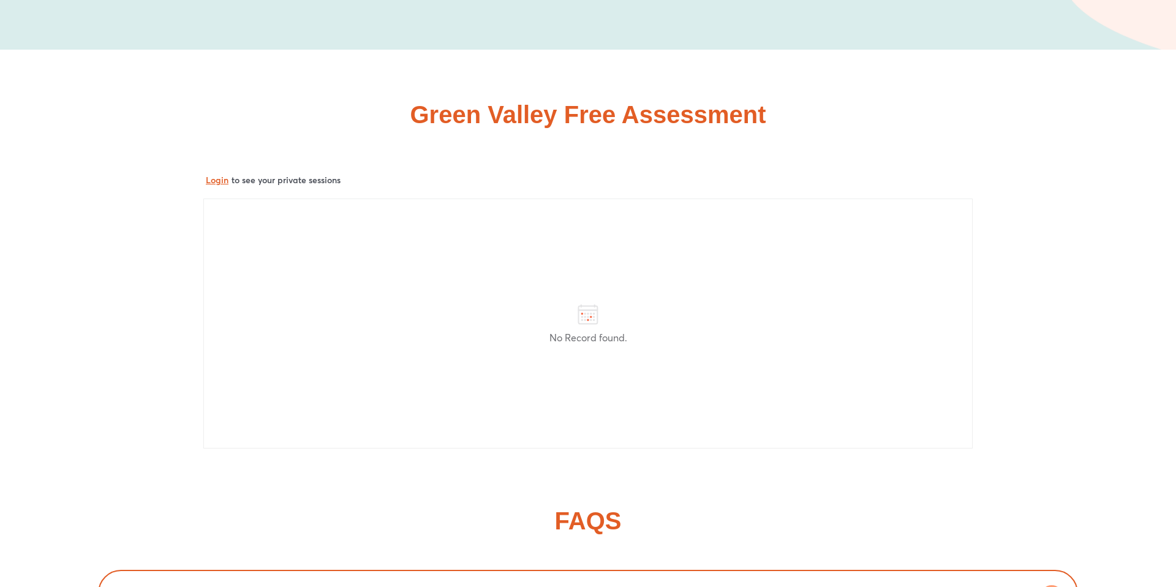
click at [225, 186] on button "Login" at bounding box center [217, 180] width 23 height 12
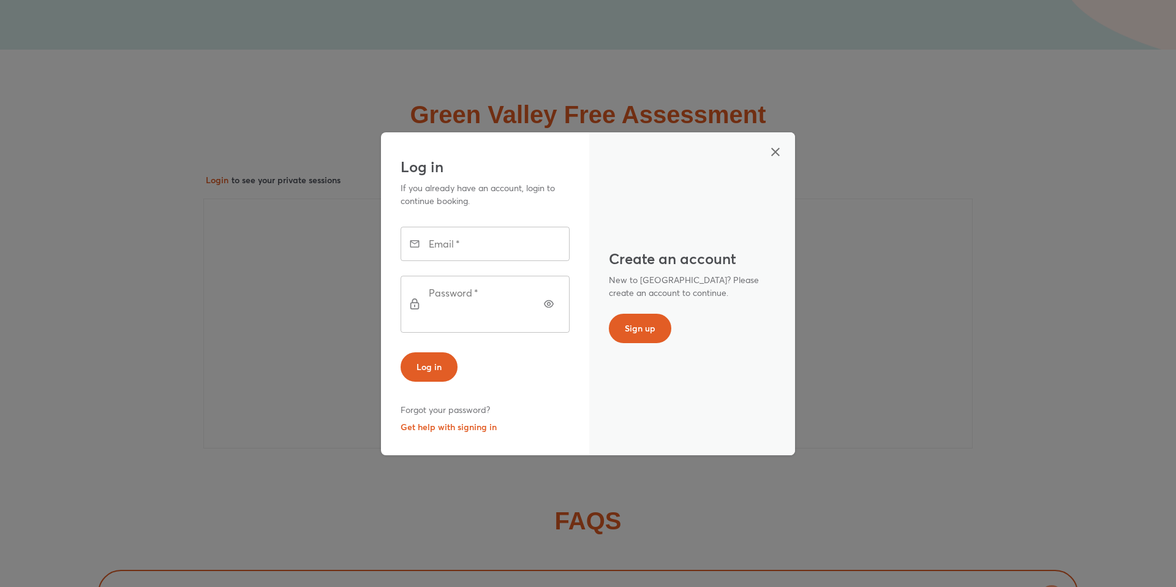
type input "**********"
click at [435, 361] on span "Log in" at bounding box center [428, 367] width 25 height 12
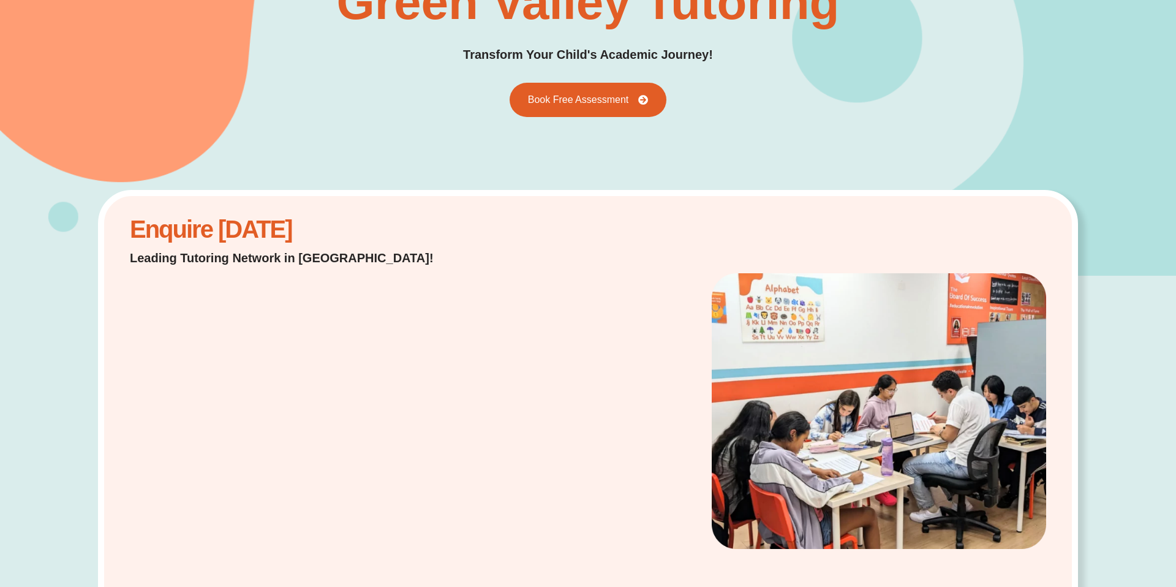
scroll to position [0, 0]
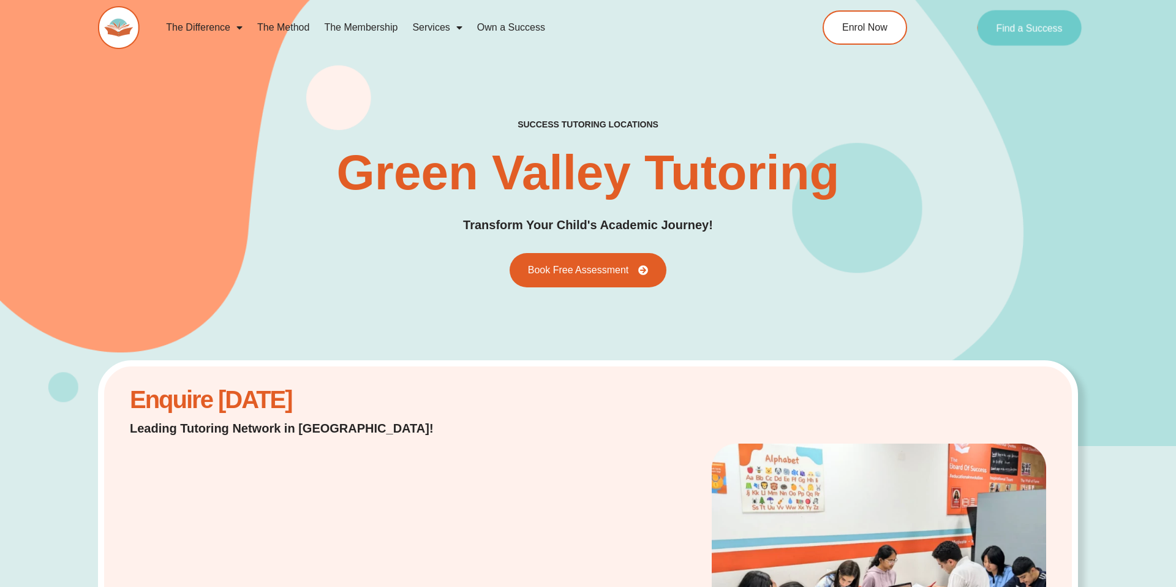
click at [1011, 31] on span "Find a Success" at bounding box center [1029, 28] width 66 height 10
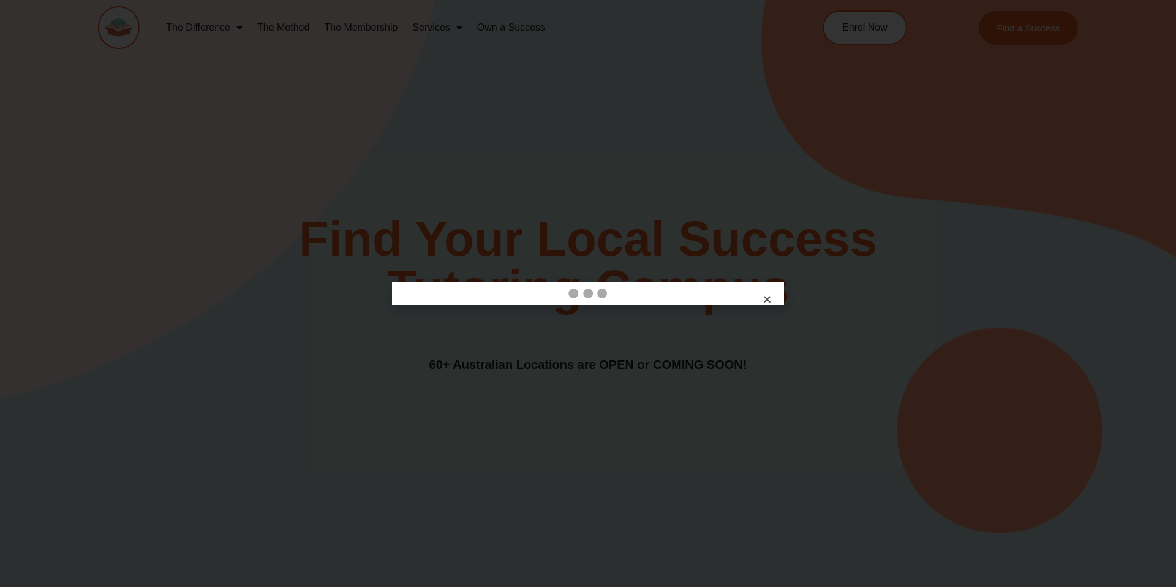
click at [503, 134] on div at bounding box center [588, 293] width 1176 height 587
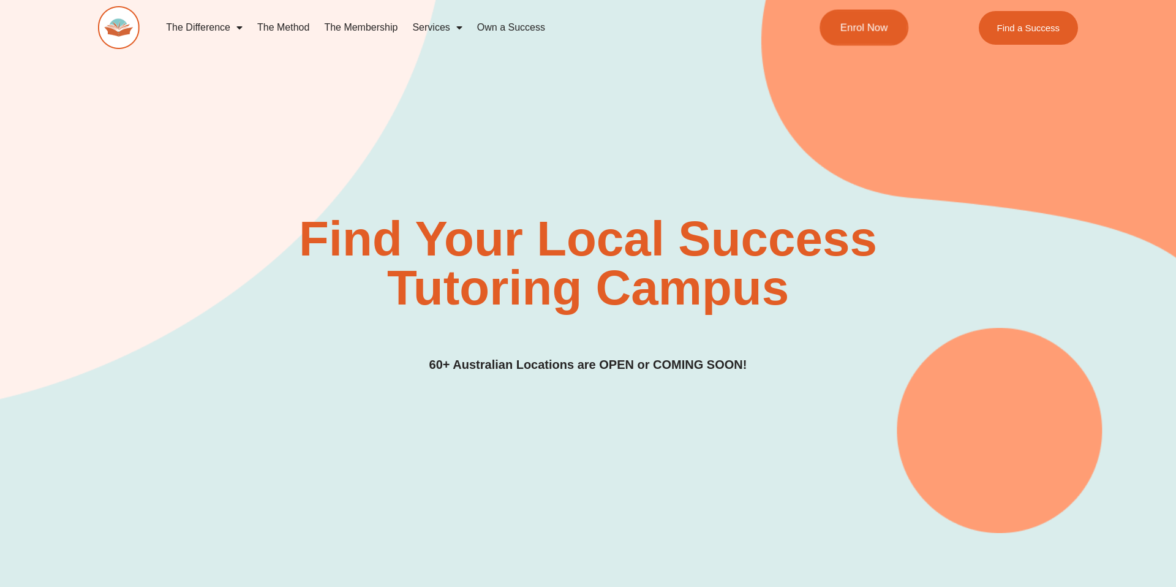
click at [859, 31] on span "Enrol Now" at bounding box center [864, 28] width 48 height 10
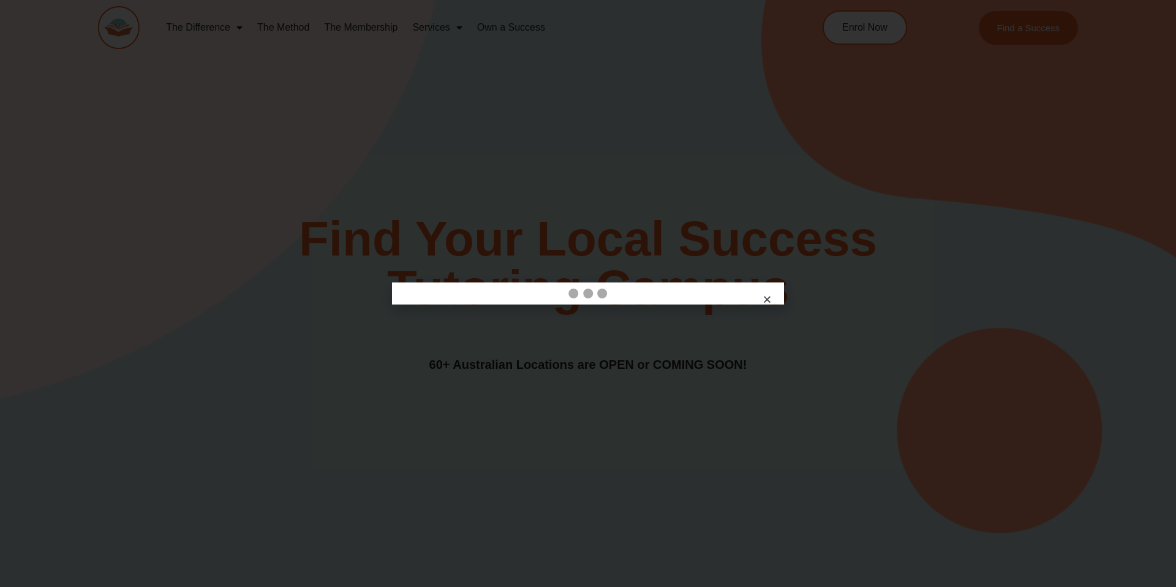
click at [662, 142] on div at bounding box center [588, 293] width 1176 height 587
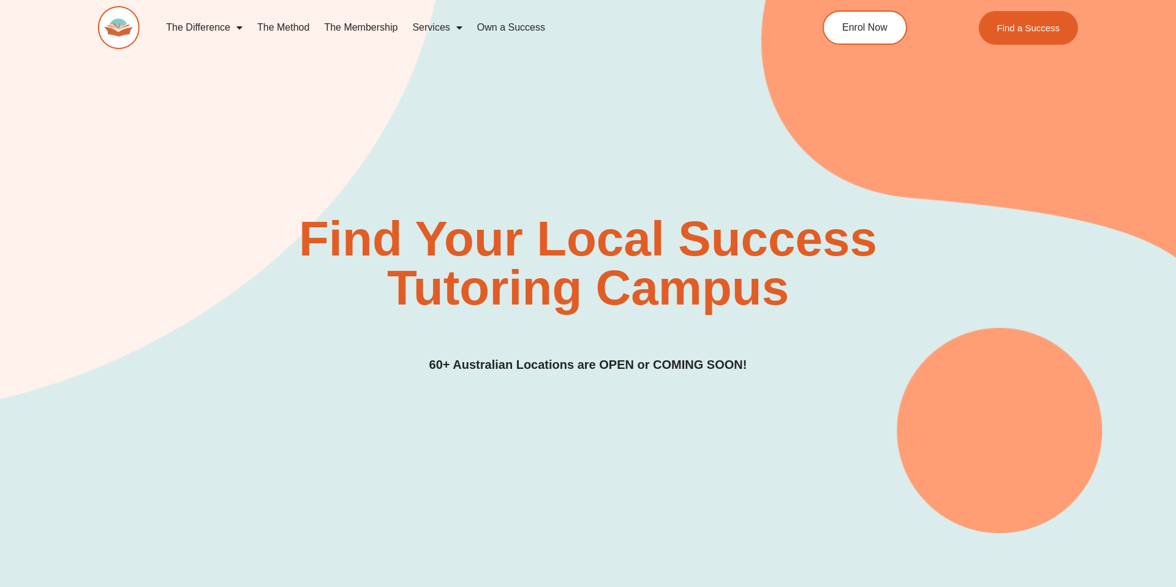
click at [365, 26] on link "The Membership" at bounding box center [361, 27] width 88 height 28
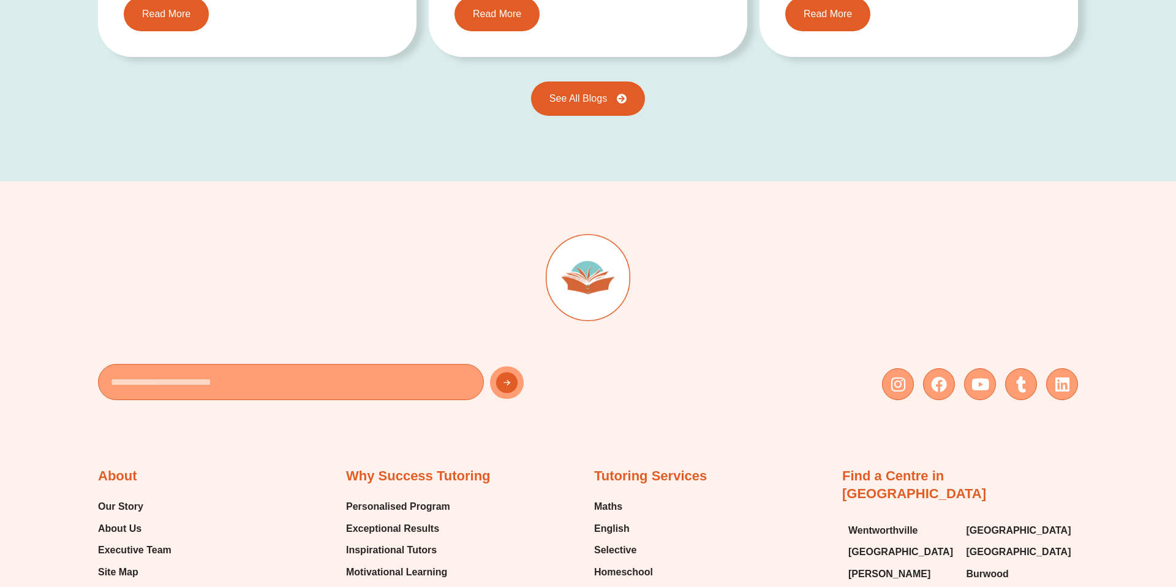
scroll to position [3532, 0]
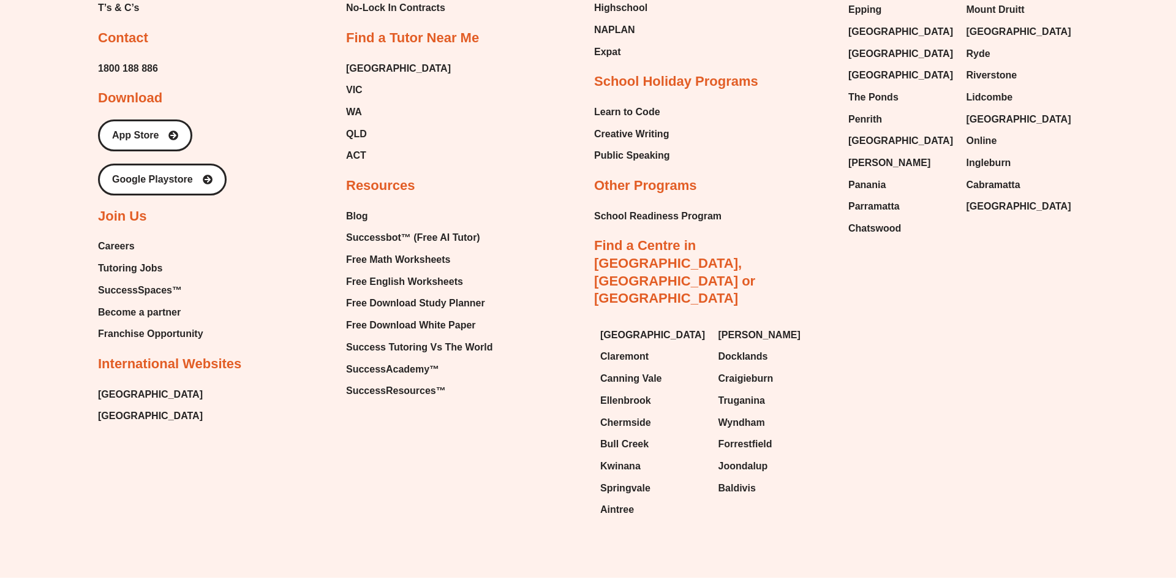
click at [134, 385] on span "[GEOGRAPHIC_DATA]" at bounding box center [150, 394] width 105 height 18
click at [117, 385] on span "[GEOGRAPHIC_DATA]" at bounding box center [150, 394] width 105 height 18
click at [123, 407] on span "[GEOGRAPHIC_DATA]" at bounding box center [150, 416] width 105 height 18
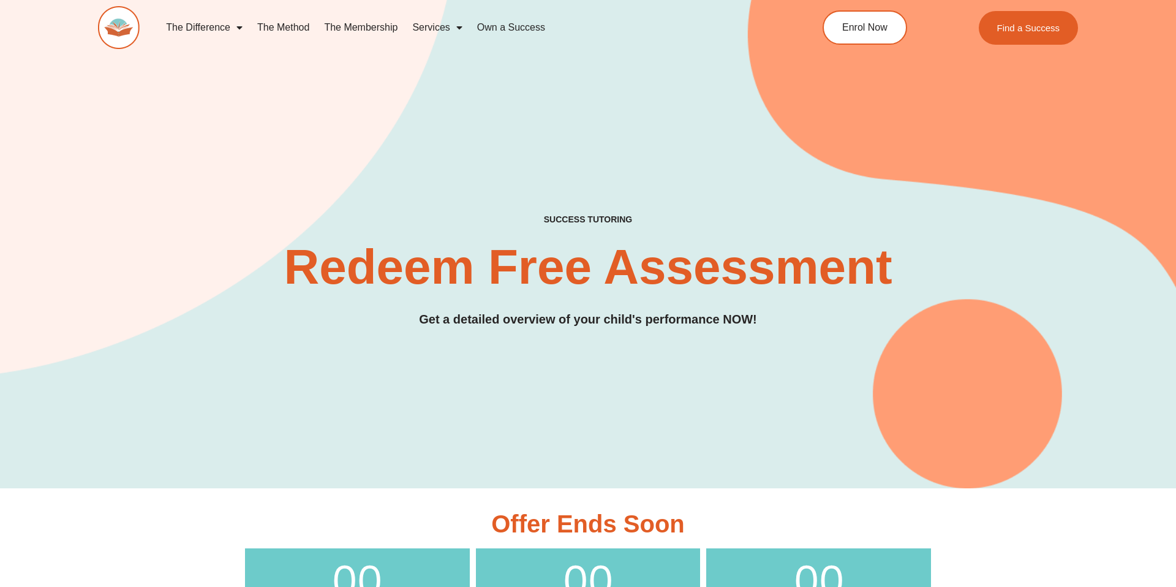
click at [361, 26] on link "The Membership" at bounding box center [361, 27] width 88 height 28
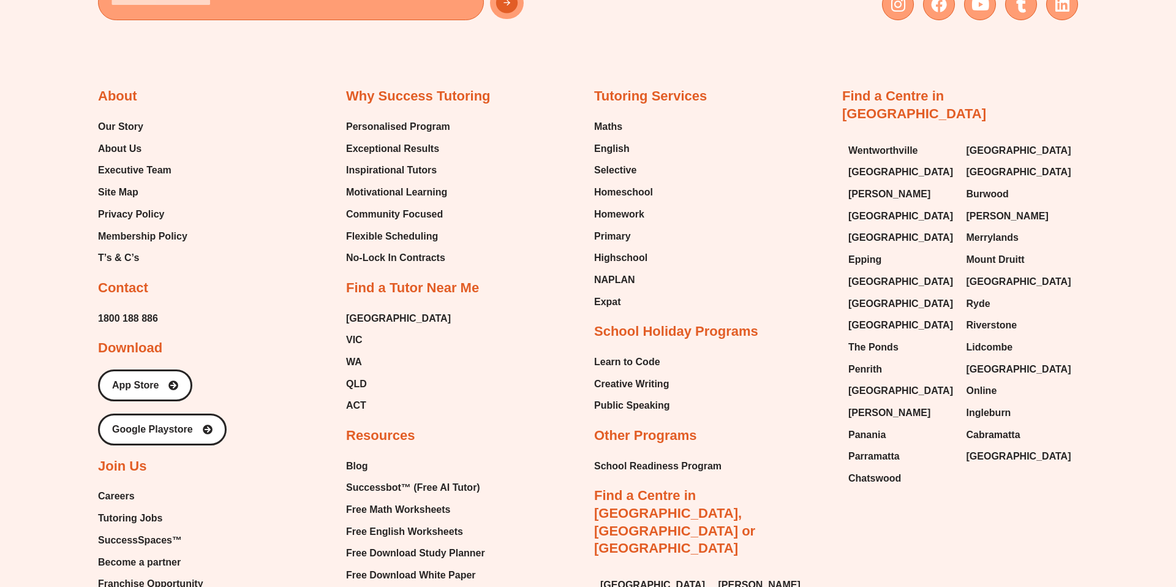
scroll to position [3278, 0]
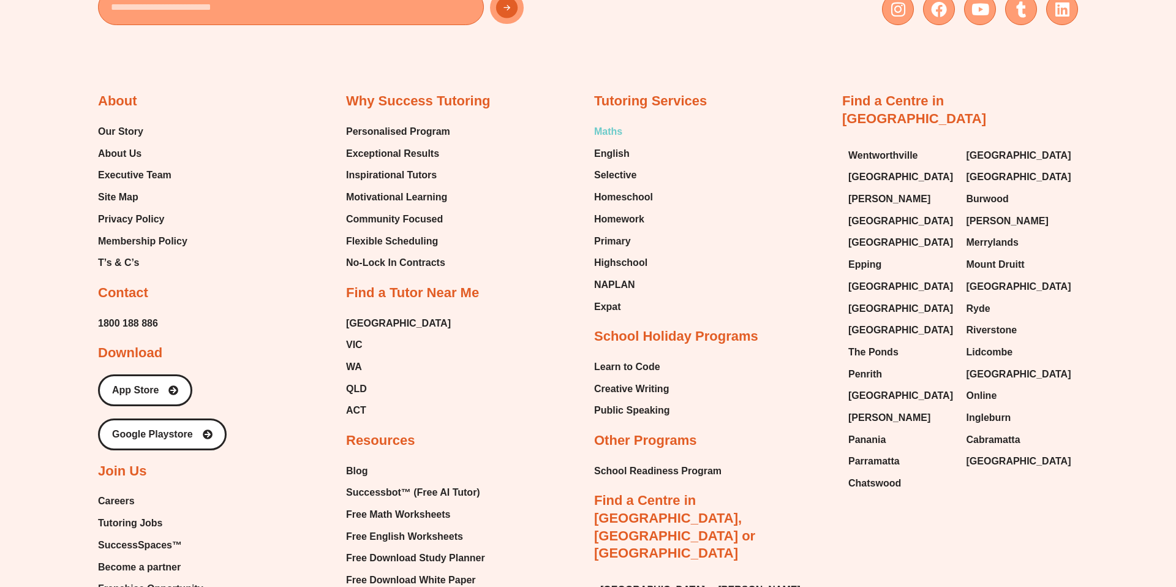
click at [608, 122] on span "Maths" at bounding box center [608, 131] width 28 height 18
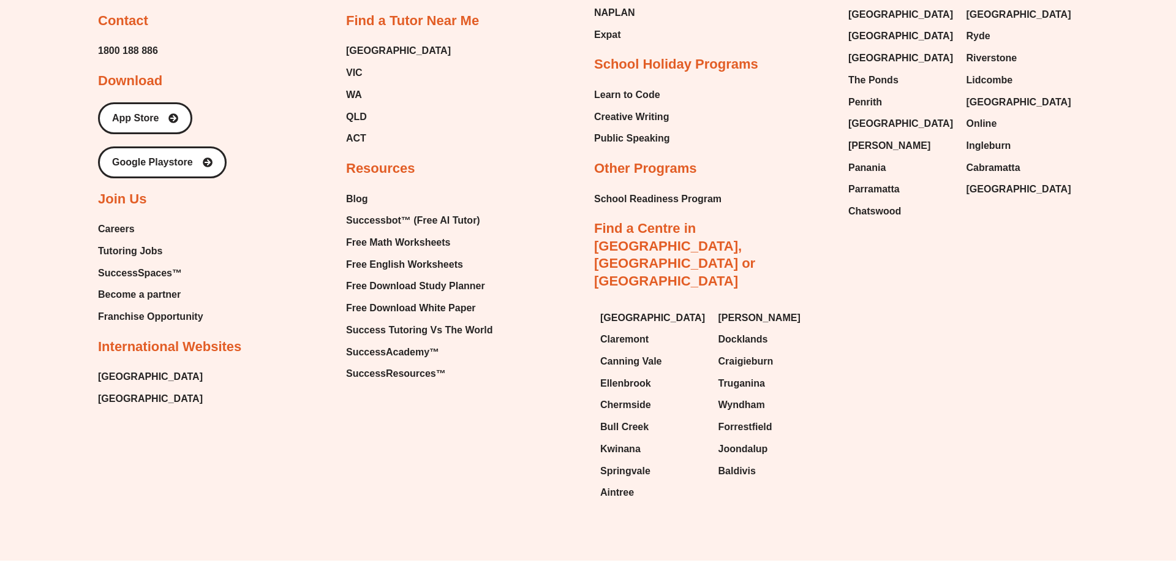
type input "*"
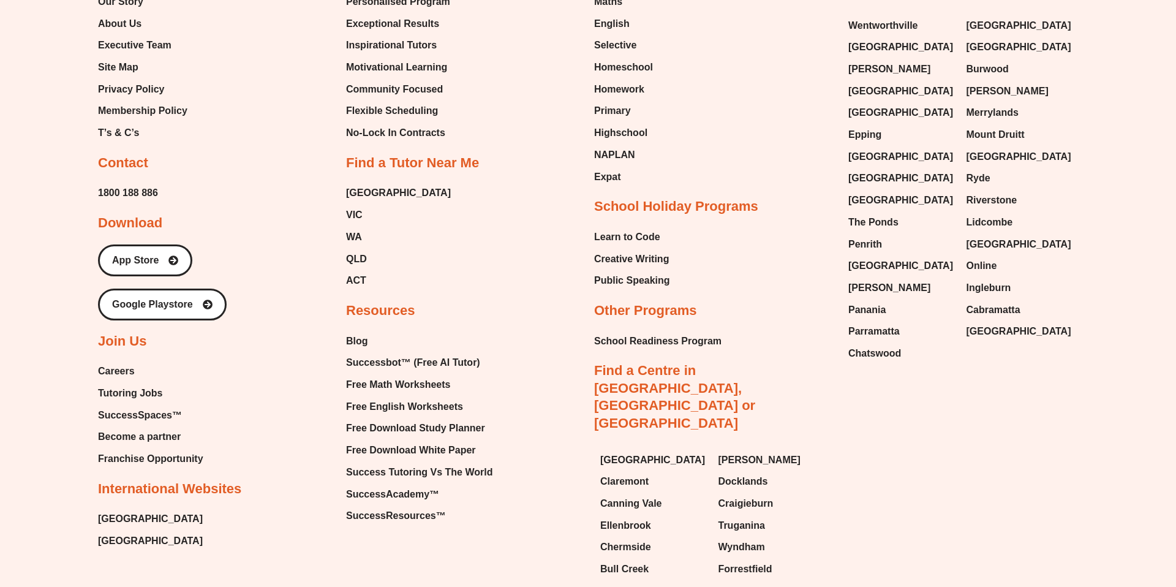
scroll to position [4634, 0]
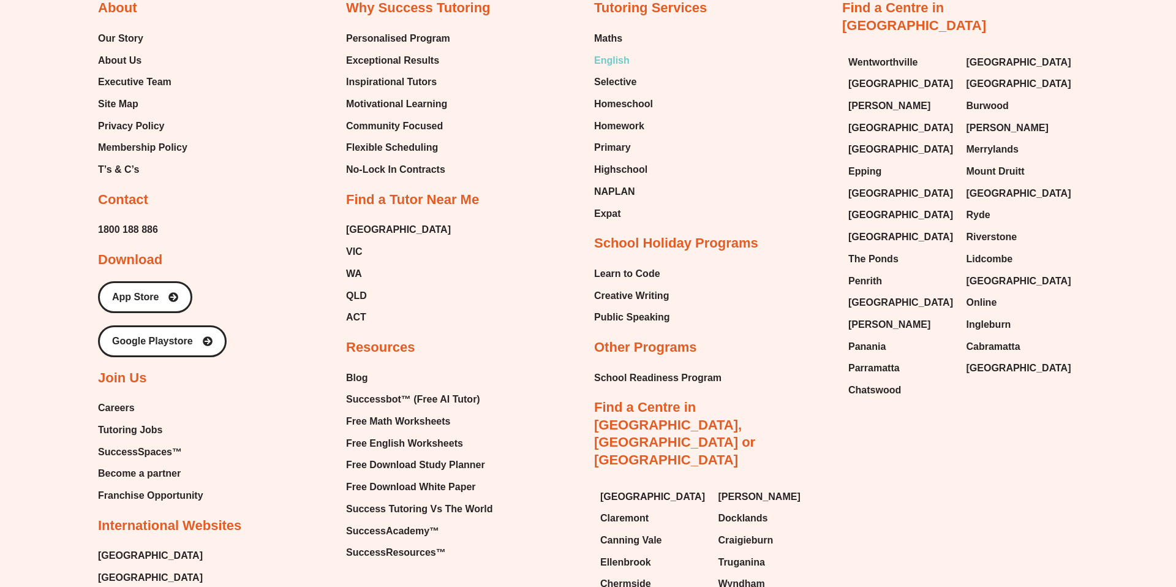
click at [614, 60] on span "English" at bounding box center [612, 60] width 36 height 18
click at [619, 190] on span "NAPLAN" at bounding box center [614, 191] width 41 height 18
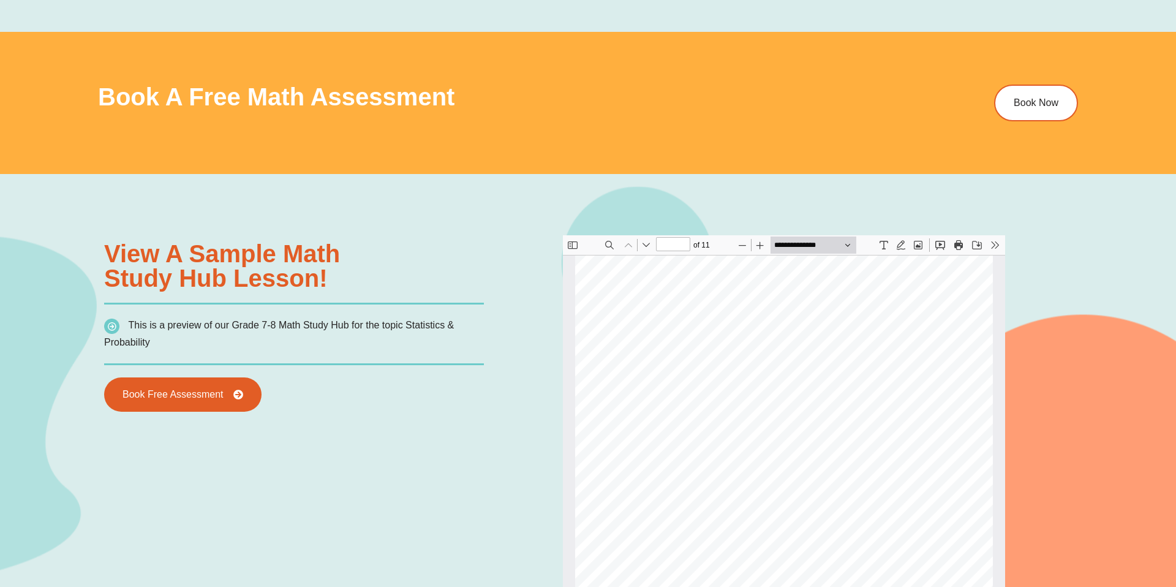
scroll to position [0, 0]
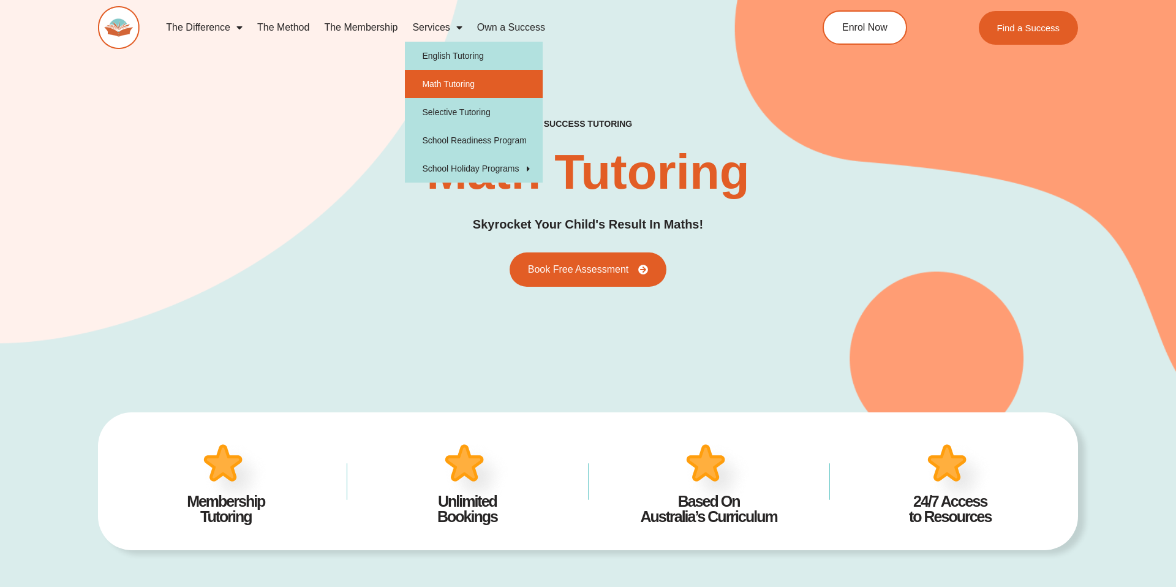
click at [437, 31] on link "Services" at bounding box center [437, 27] width 64 height 28
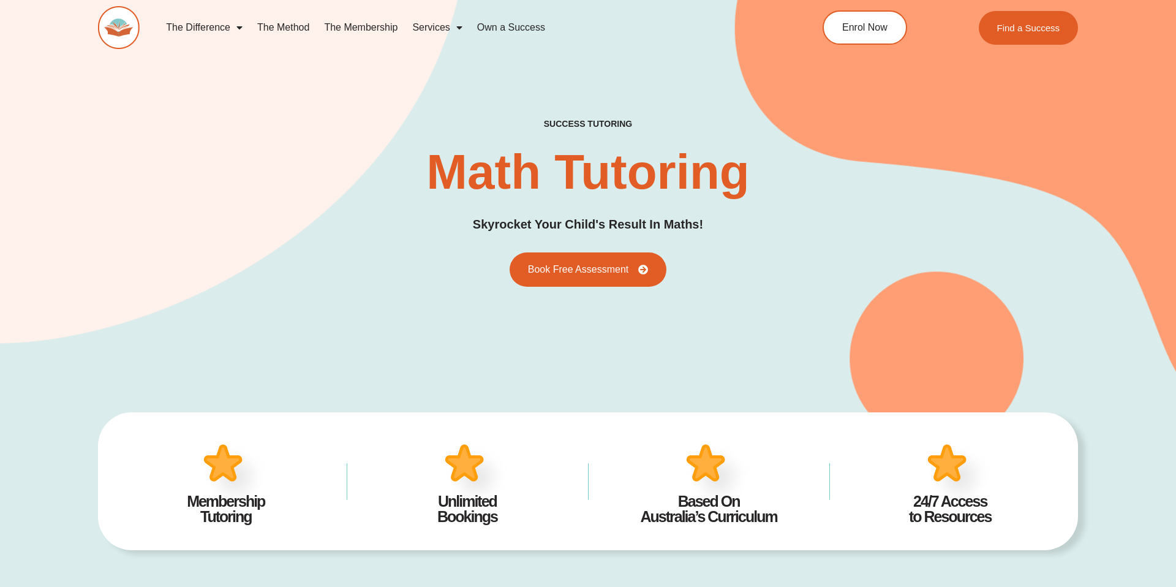
click at [437, 31] on link "Services" at bounding box center [437, 27] width 64 height 28
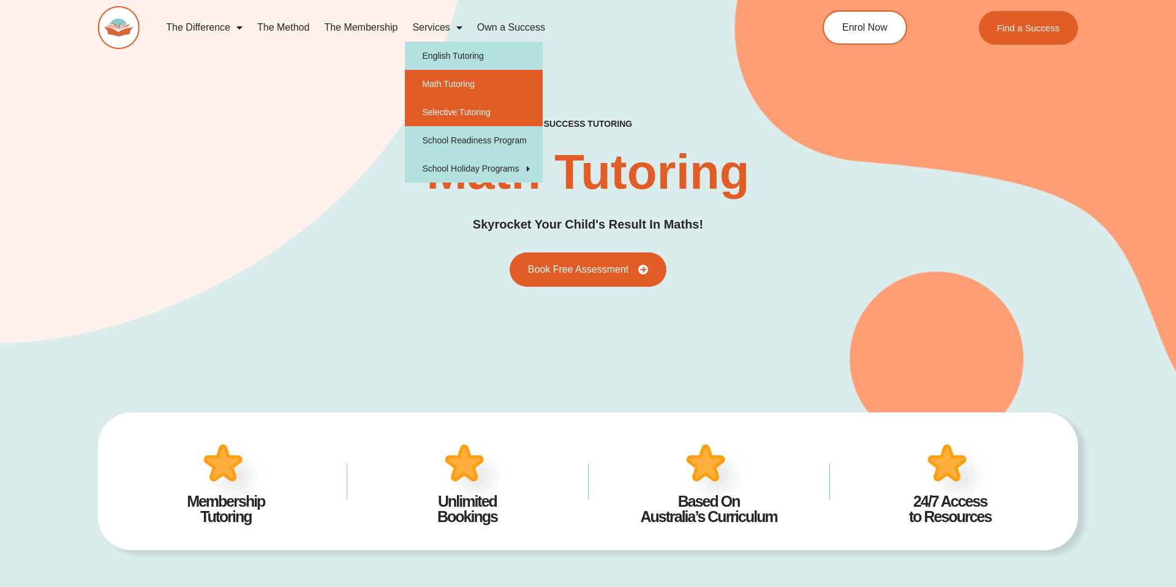
click at [450, 116] on link "Selective Tutoring" at bounding box center [474, 112] width 138 height 28
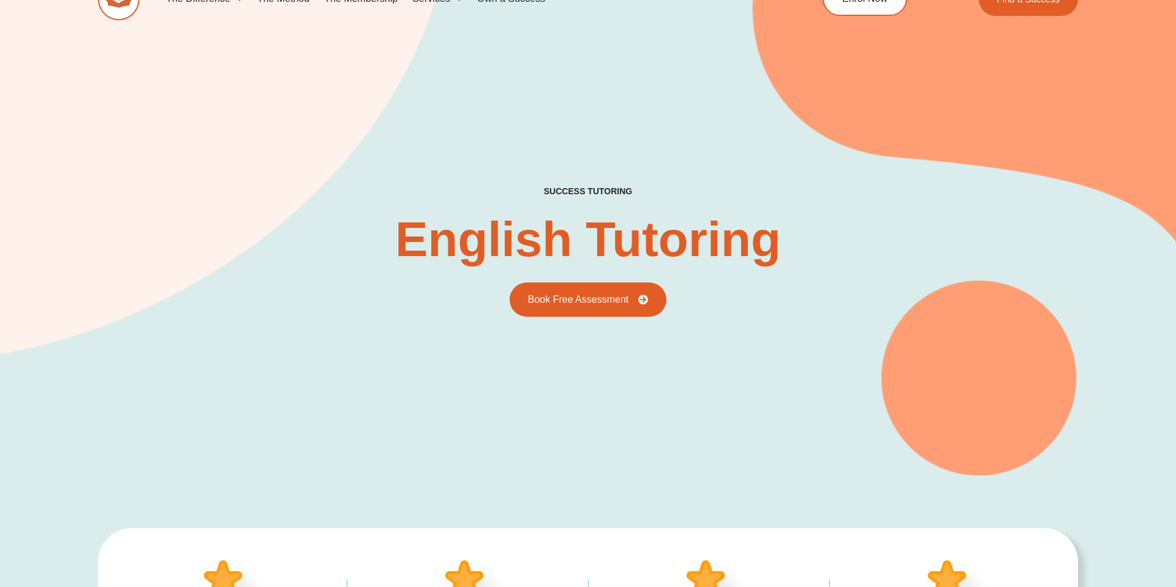
scroll to position [34, 0]
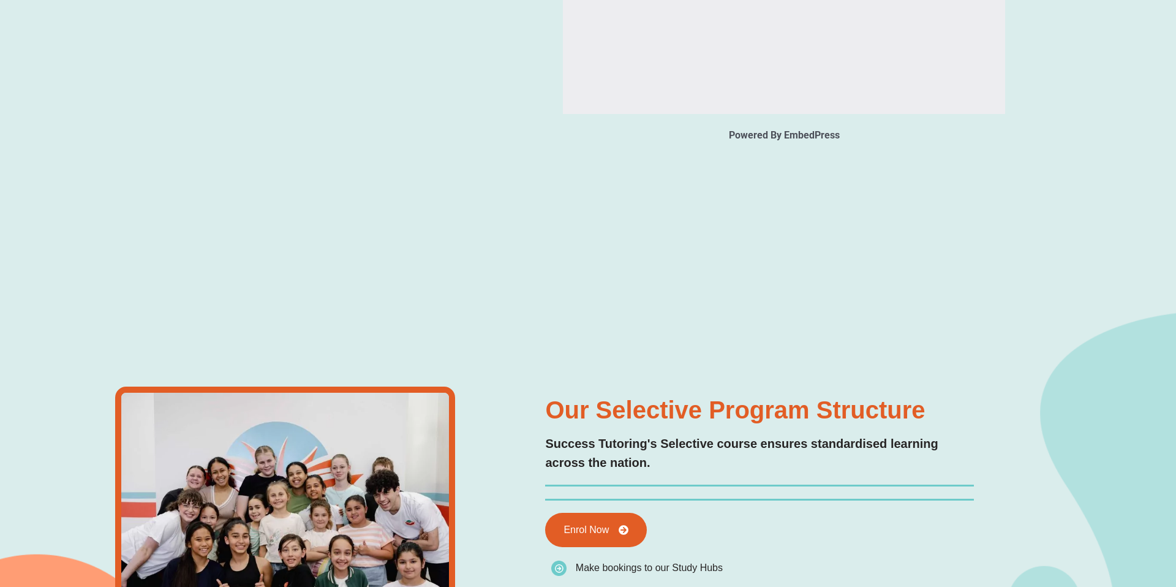
type input "*"
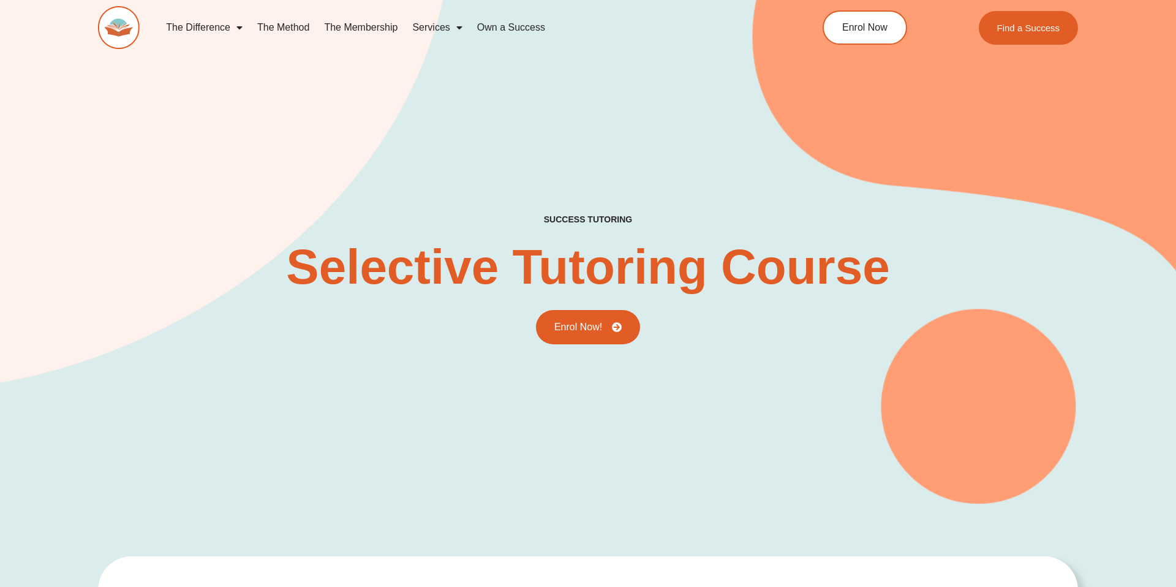
scroll to position [6, 0]
click at [105, 38] on img at bounding box center [119, 27] width 42 height 43
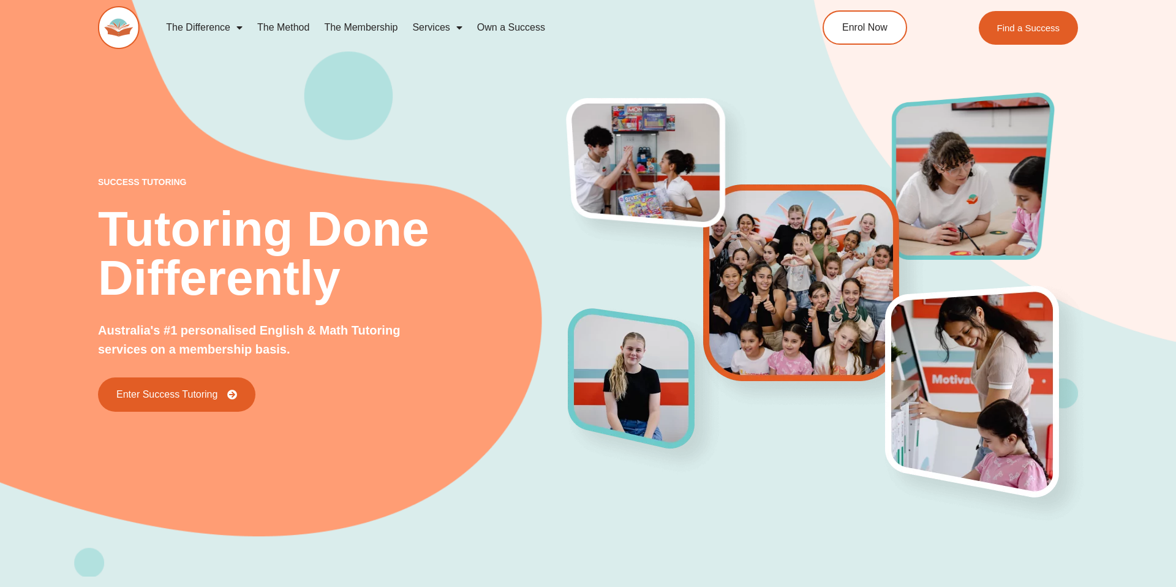
scroll to position [5509, 0]
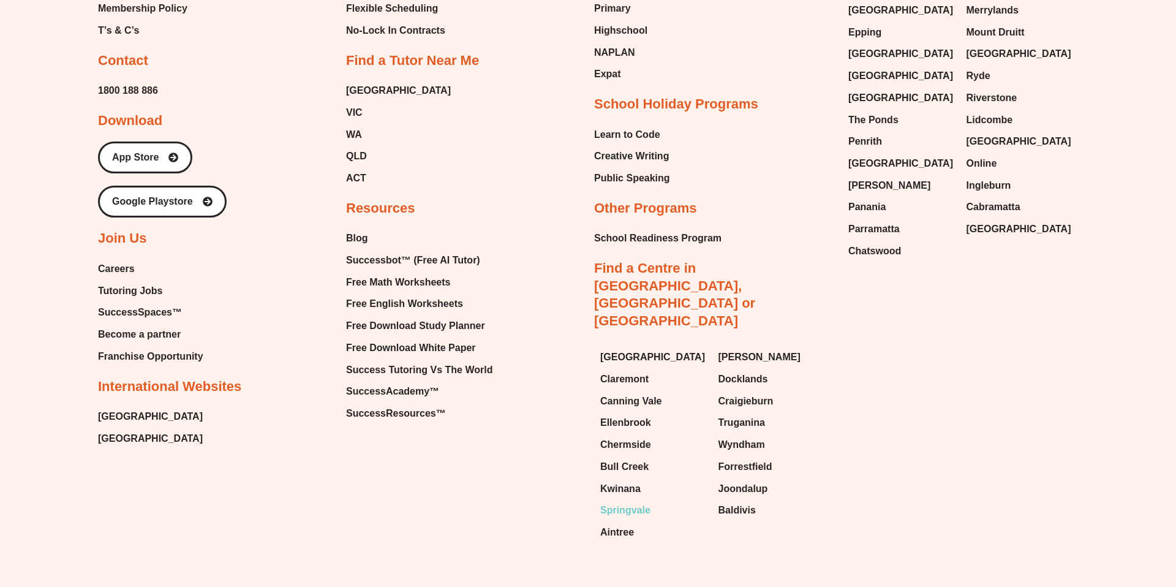
click at [631, 501] on span "Springvale" at bounding box center [625, 510] width 50 height 18
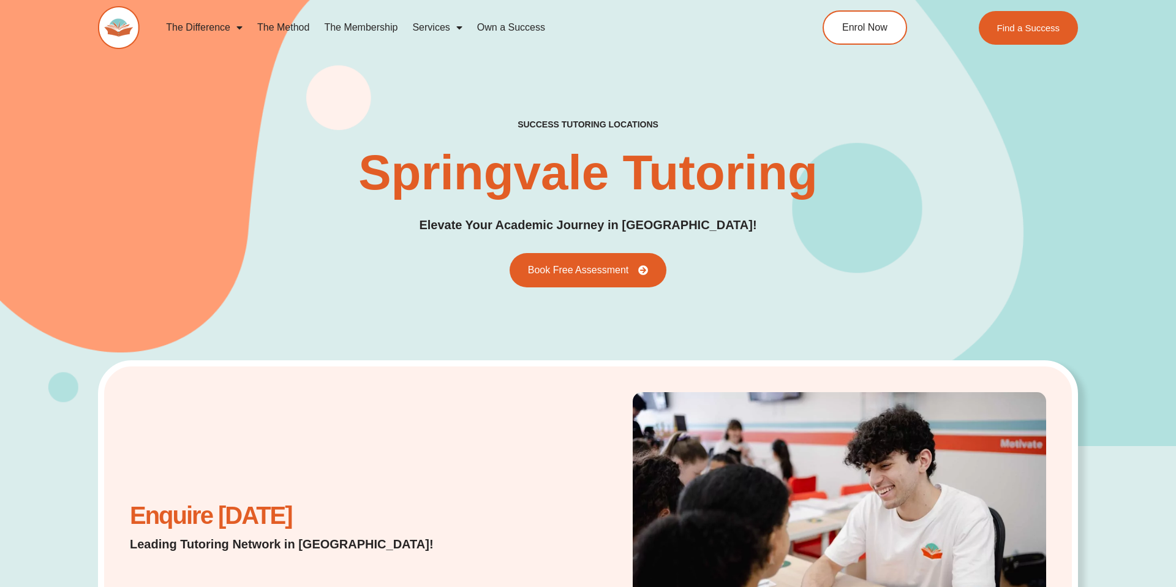
click at [126, 38] on img at bounding box center [119, 27] width 42 height 43
